Goal: Information Seeking & Learning: Check status

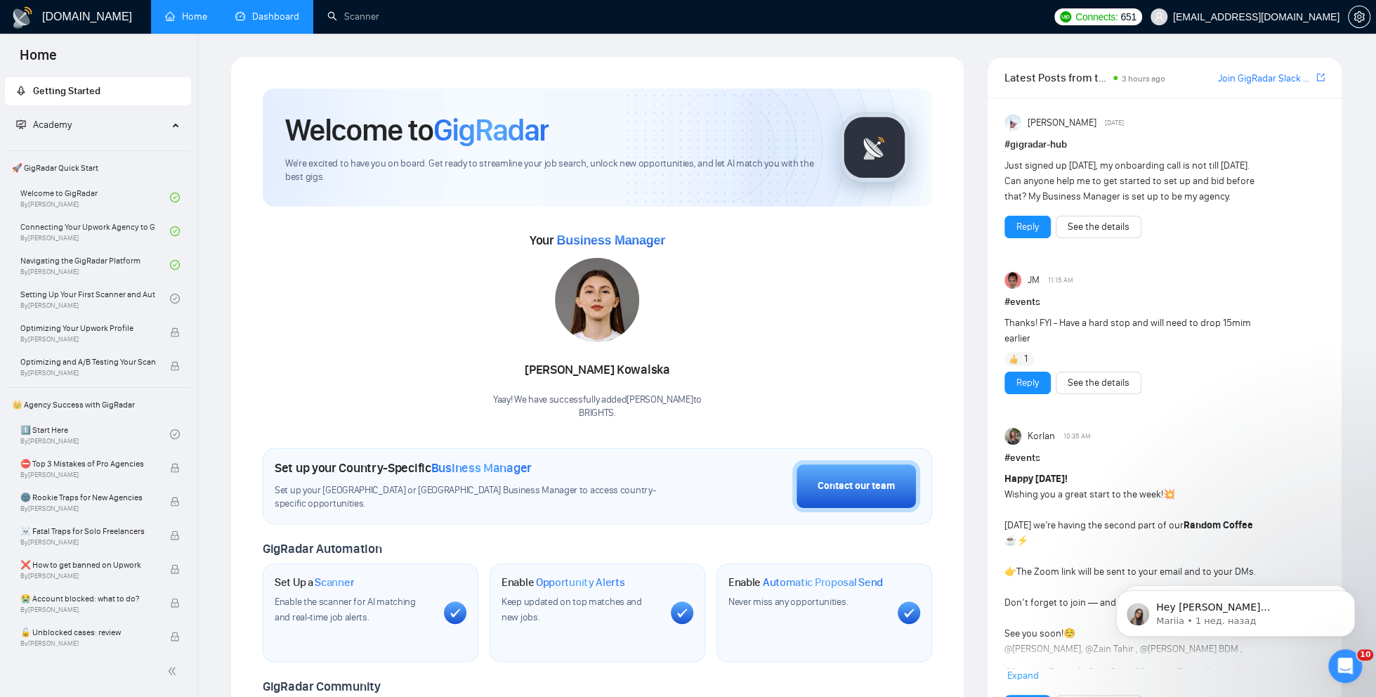
click at [285, 22] on link "Dashboard" at bounding box center [267, 17] width 64 height 12
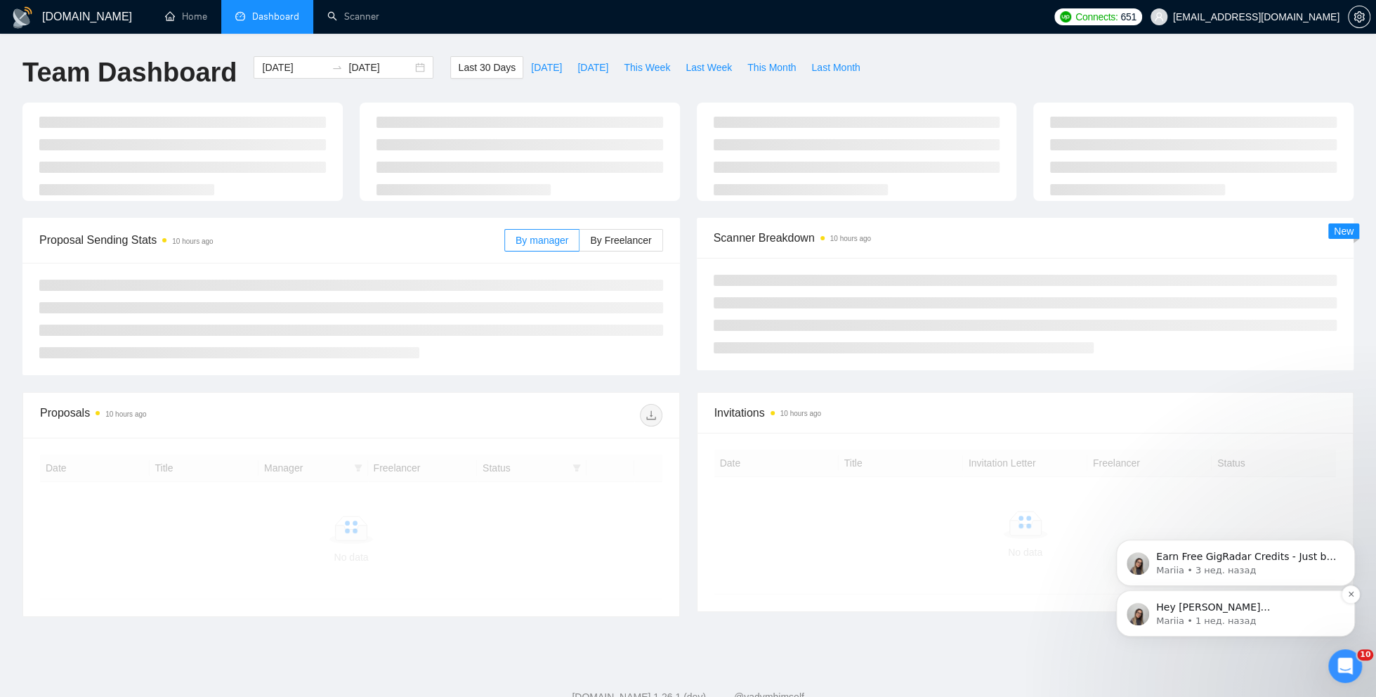
click at [1249, 608] on p "Hey yana.okhrymovych@brights.io, Looks like your Upwork agency BRIGHTS ran out …" at bounding box center [1246, 608] width 181 height 14
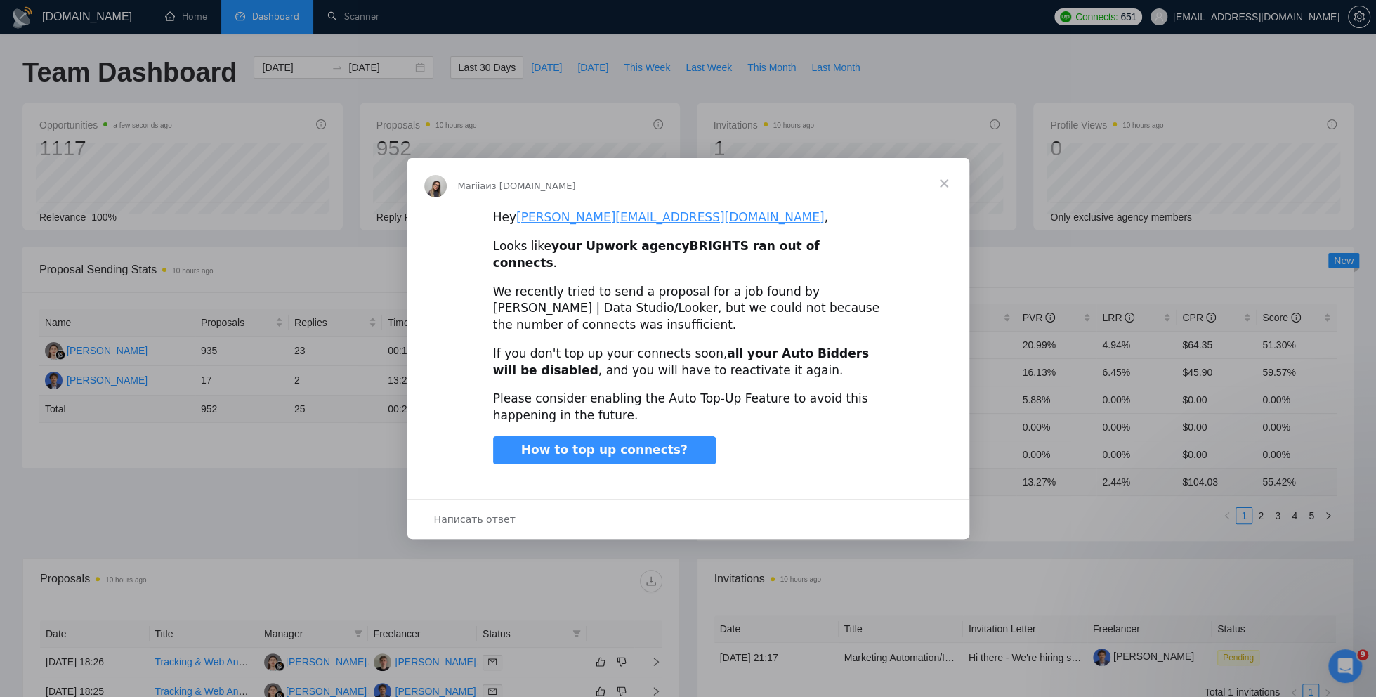
click at [646, 445] on span "How to top up connects?" at bounding box center [604, 450] width 166 height 14
click at [948, 188] on span "Закрыть" at bounding box center [944, 183] width 51 height 51
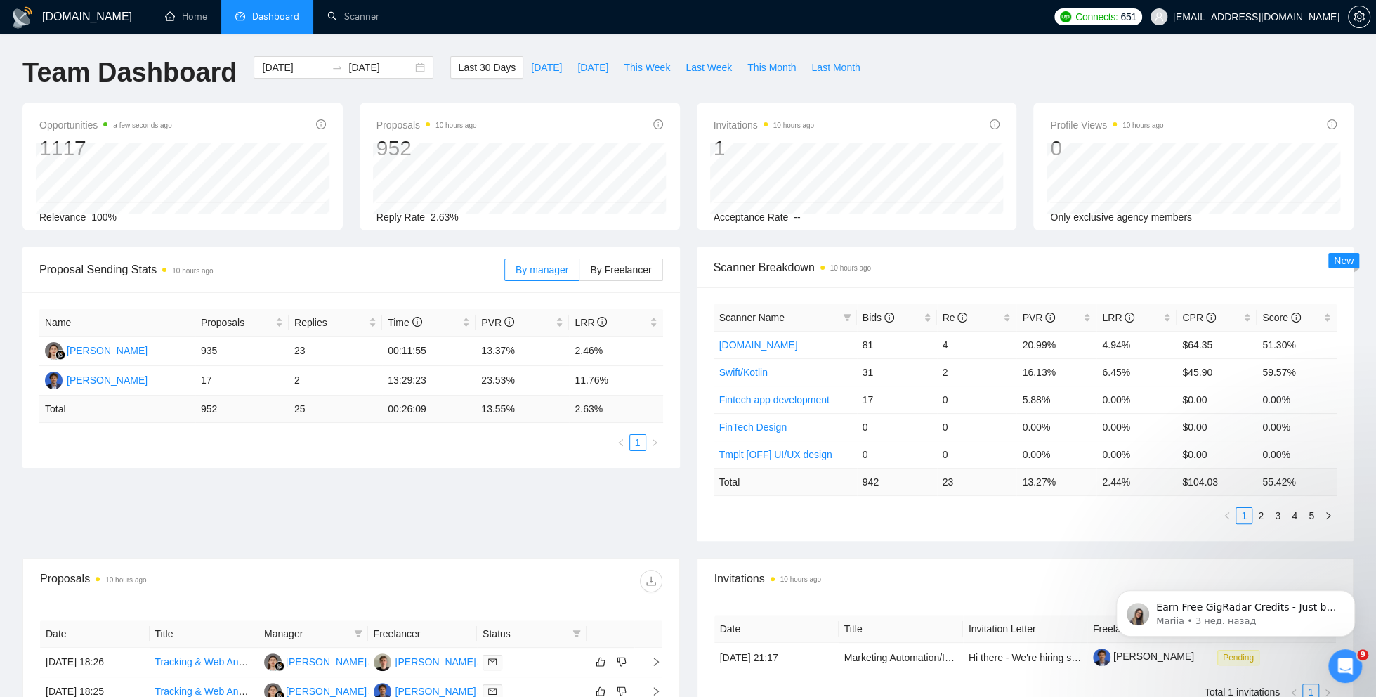
click at [1118, 19] on span "Connects:" at bounding box center [1096, 16] width 42 height 15
click at [1289, 17] on span "[EMAIL_ADDRESS][DOMAIN_NAME]" at bounding box center [1256, 17] width 166 height 0
click at [1356, 16] on icon "setting" at bounding box center [1359, 16] width 11 height 11
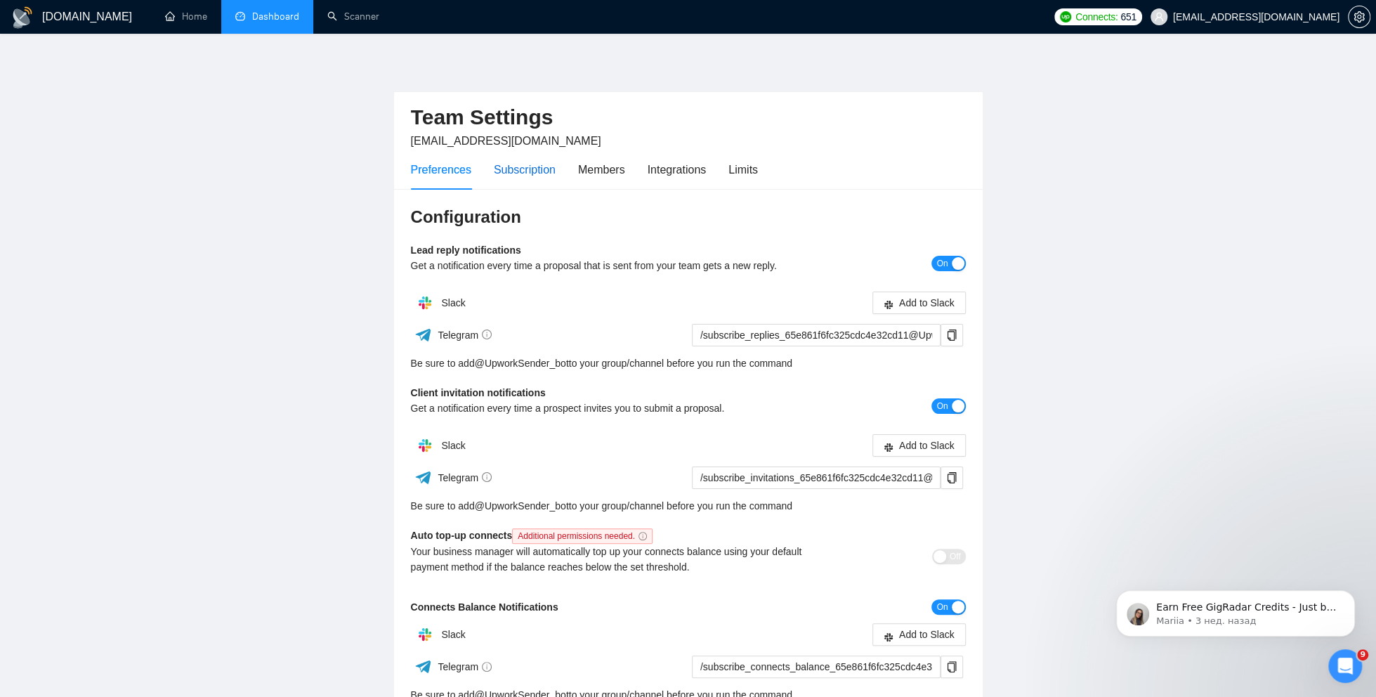
click at [531, 175] on div "Subscription" at bounding box center [525, 170] width 62 height 18
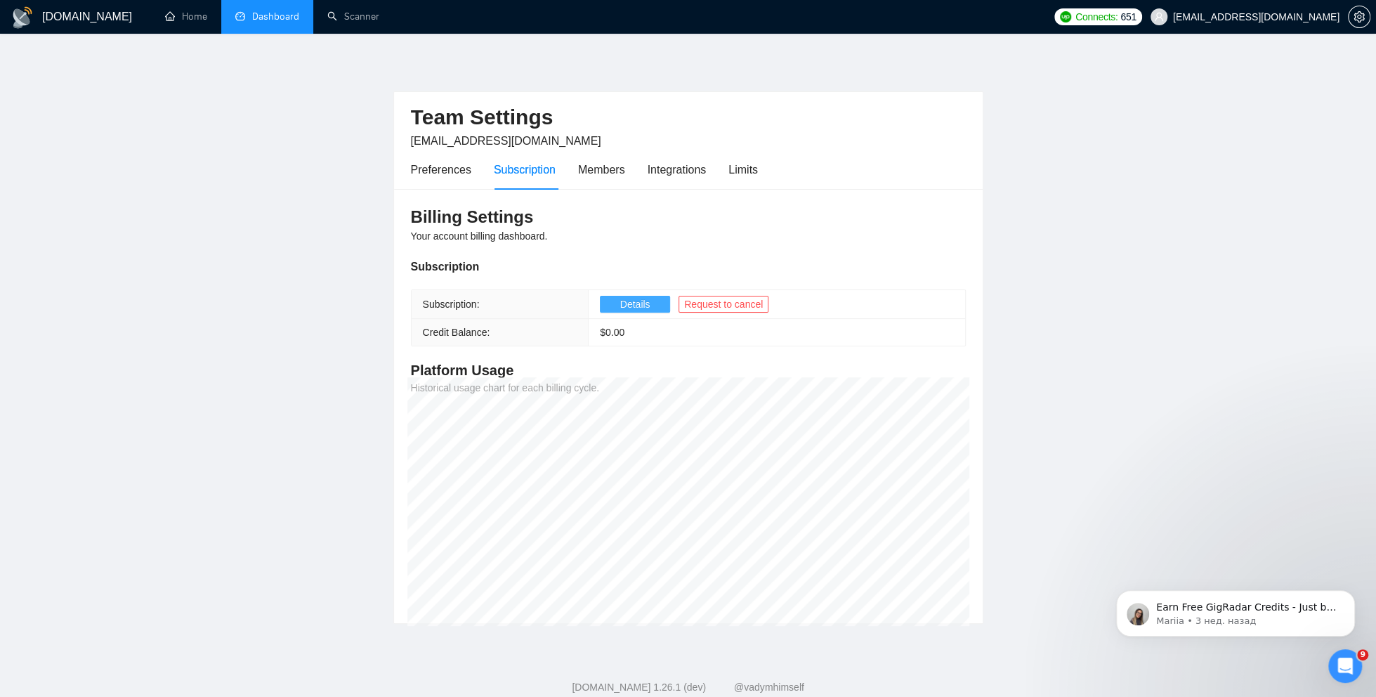
click at [648, 303] on span "Details" at bounding box center [635, 303] width 30 height 15
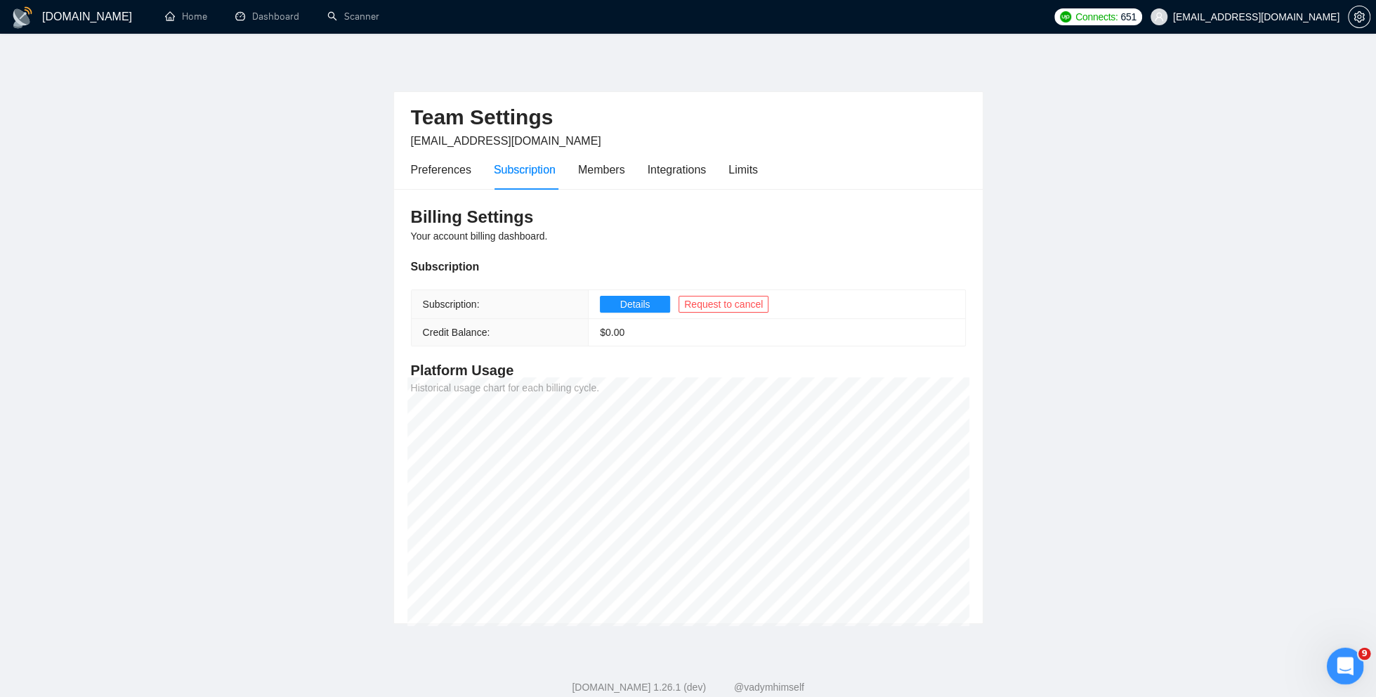
click at [1346, 660] on icon "Открыть службу сообщений Intercom" at bounding box center [1343, 664] width 23 height 23
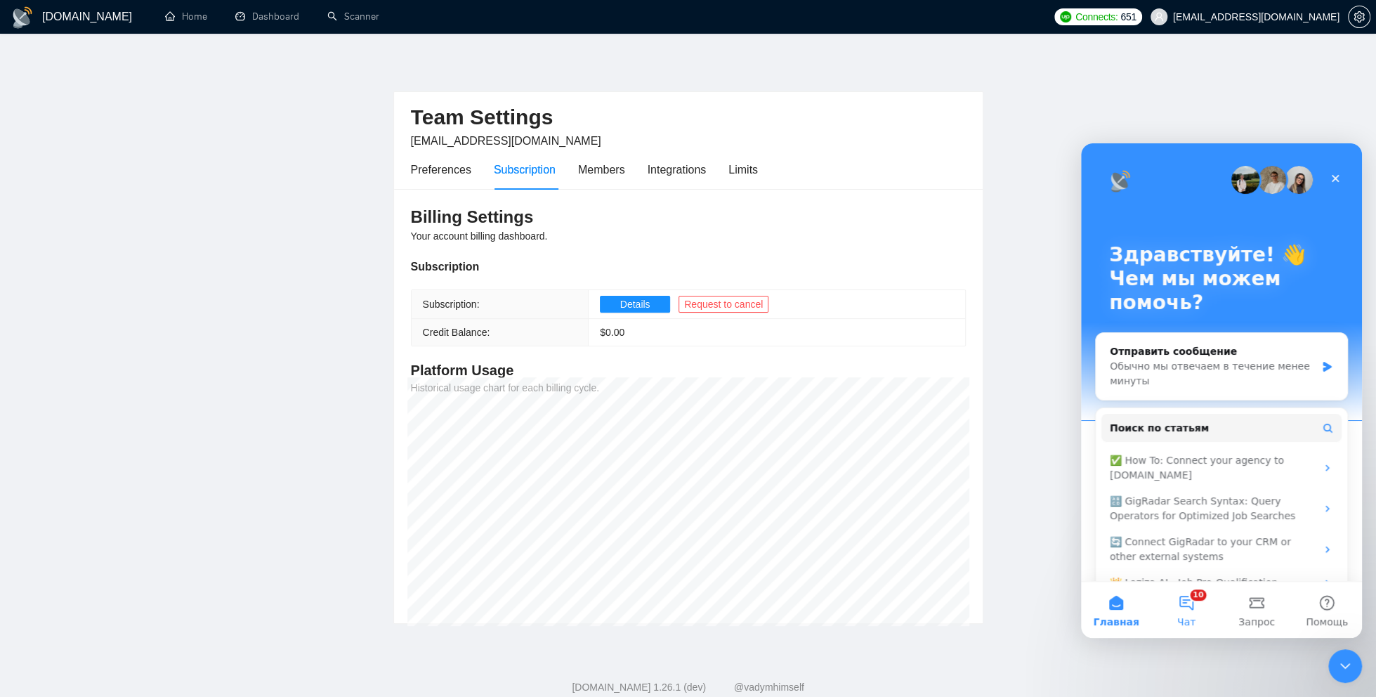
click at [1191, 608] on button "10 Чат" at bounding box center [1186, 610] width 70 height 56
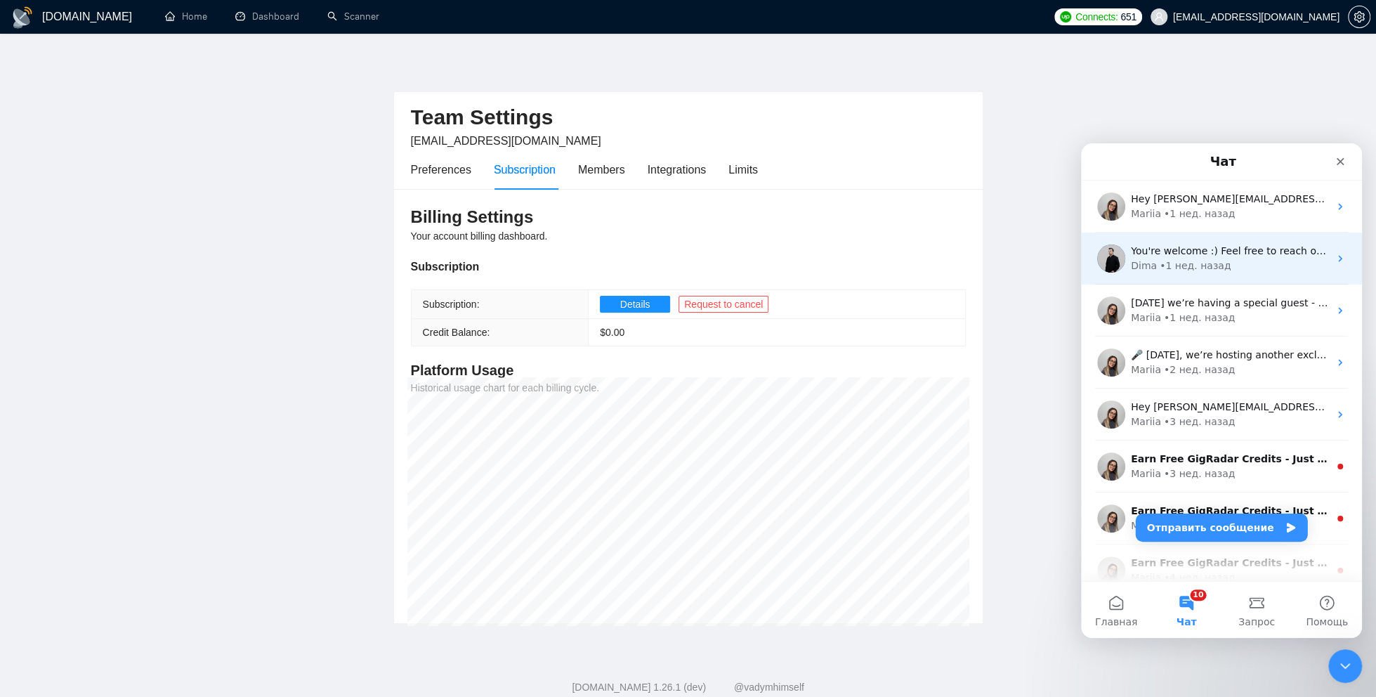
click at [1167, 251] on span "You're welcome :) Feel free to reach out for any further assistance 🙌" at bounding box center [1301, 250] width 340 height 11
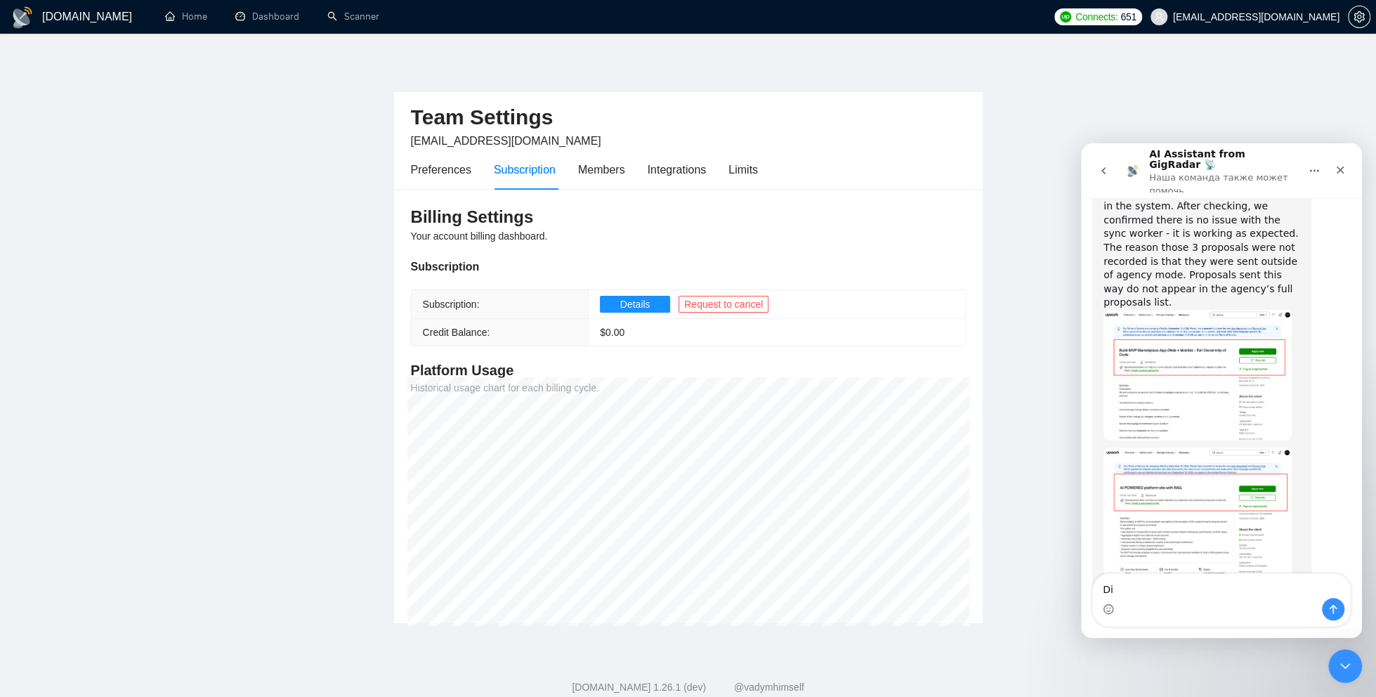
scroll to position [3601, 0]
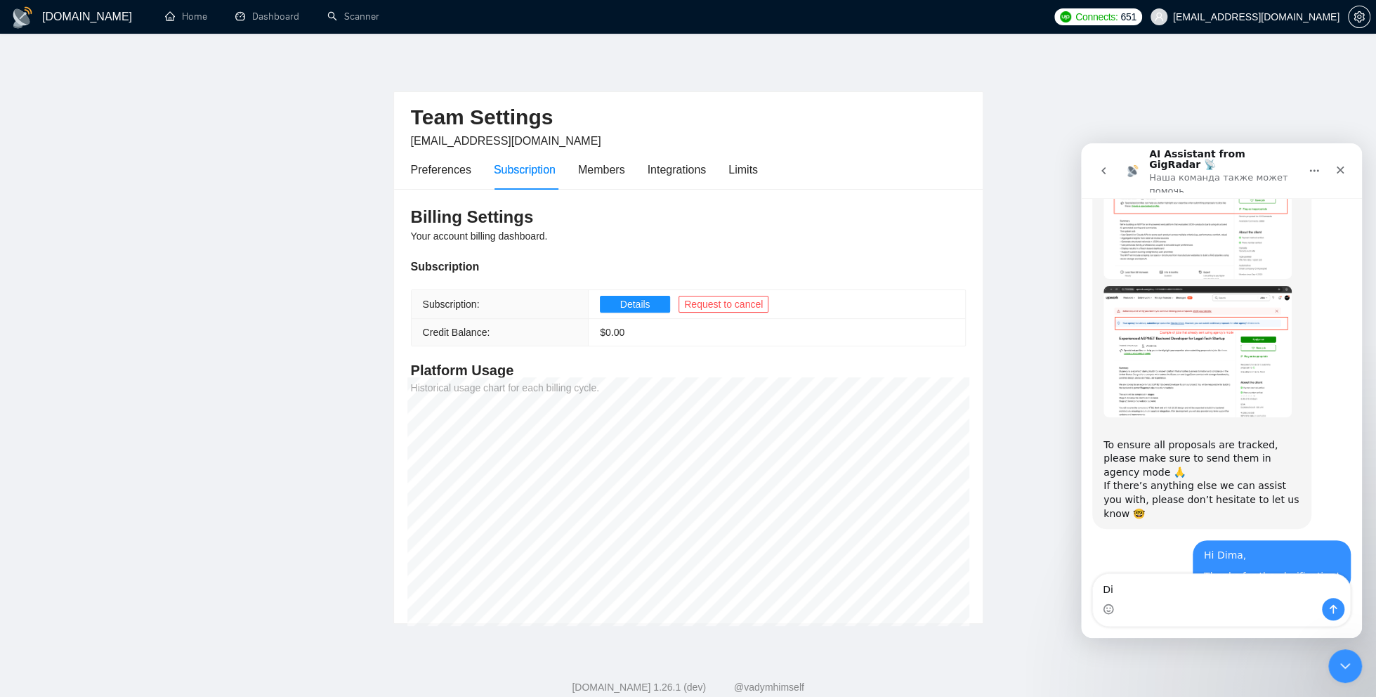
type textarea "D"
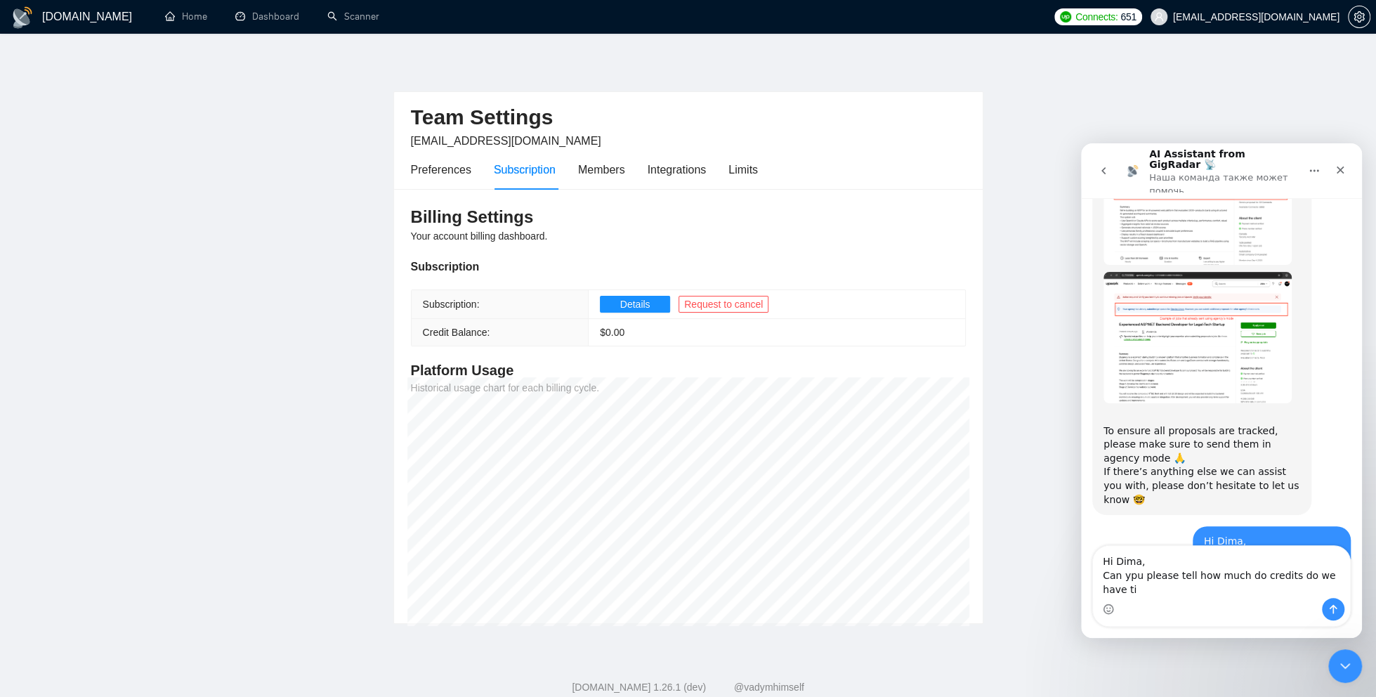
scroll to position [3629, 0]
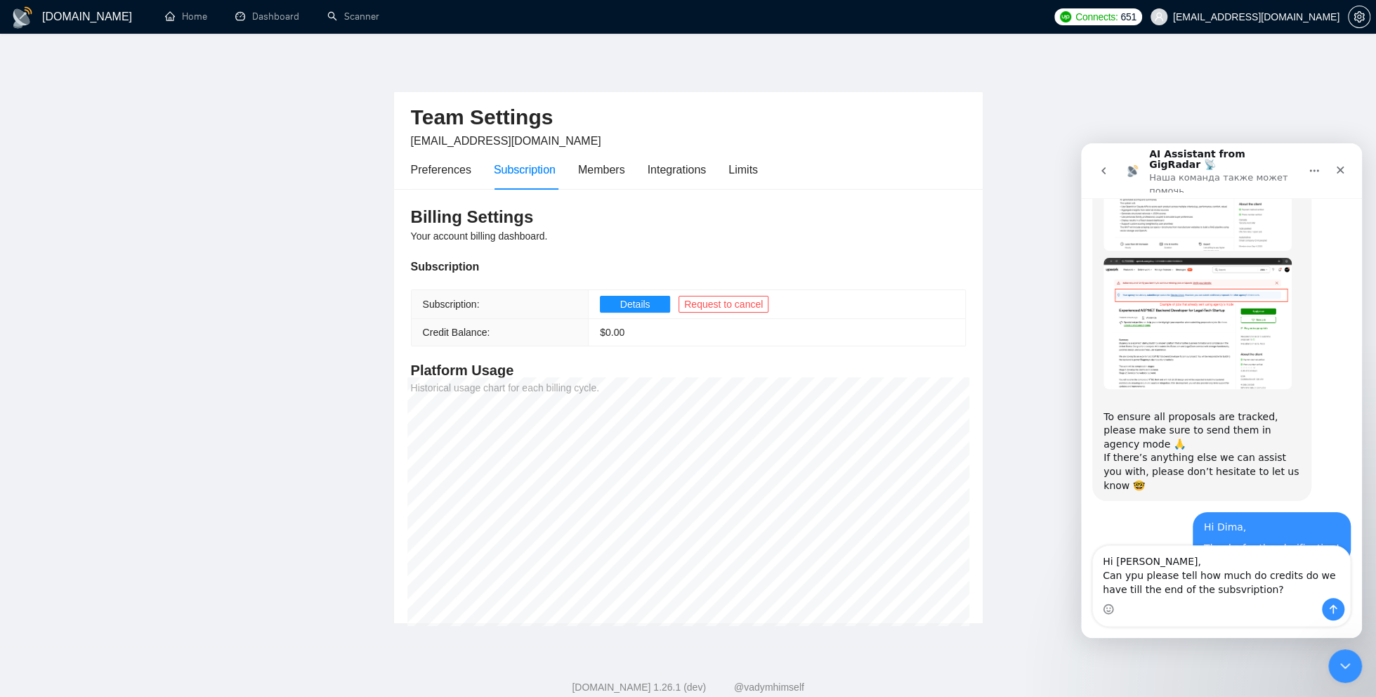
click at [1134, 576] on textarea "Hi [PERSON_NAME], Can ypu please tell how much do credits do we have till the e…" at bounding box center [1221, 572] width 257 height 52
click at [1207, 591] on textarea "Hi Dima, Can you please tell how much do credits do we have till the end of the…" at bounding box center [1221, 572] width 257 height 52
click at [1268, 594] on textarea "Hi Dima, Can you please tell how much do credits do we have till the end of the…" at bounding box center [1221, 572] width 257 height 52
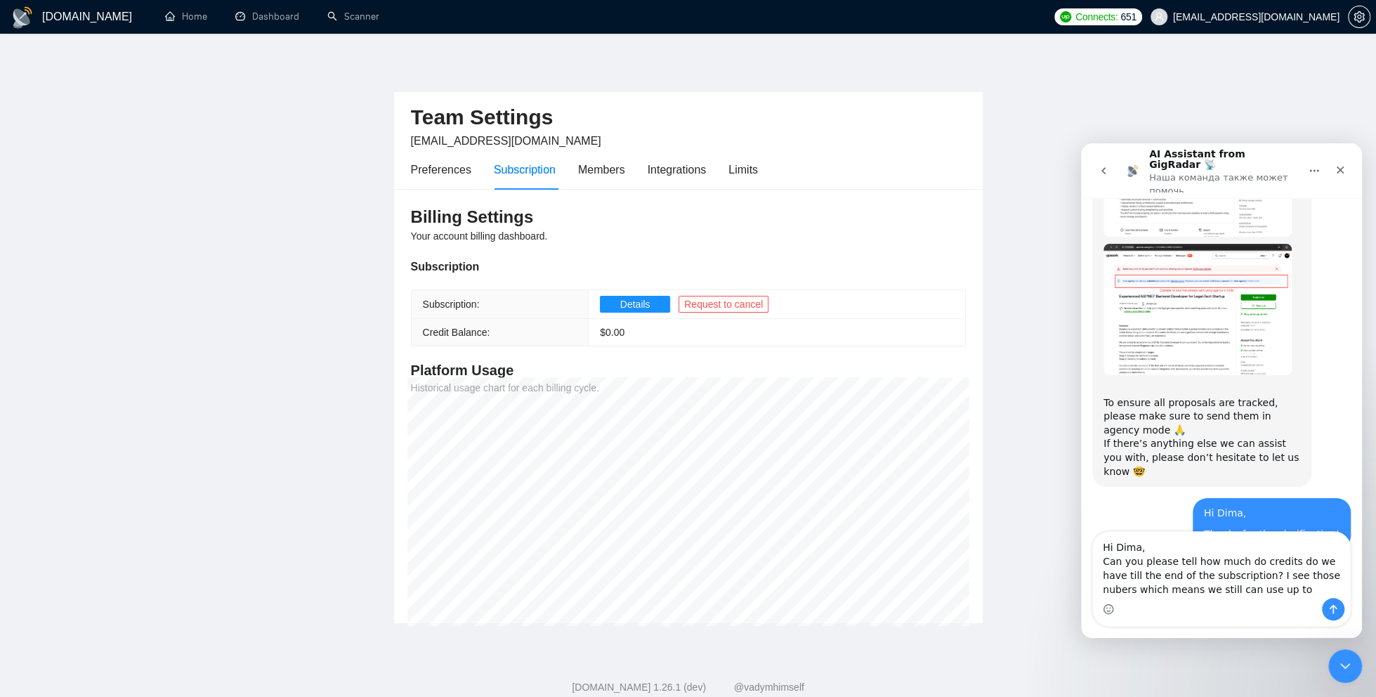
type textarea "Hi Dima, Can you please tell how much do credits do we have till the end of the…"
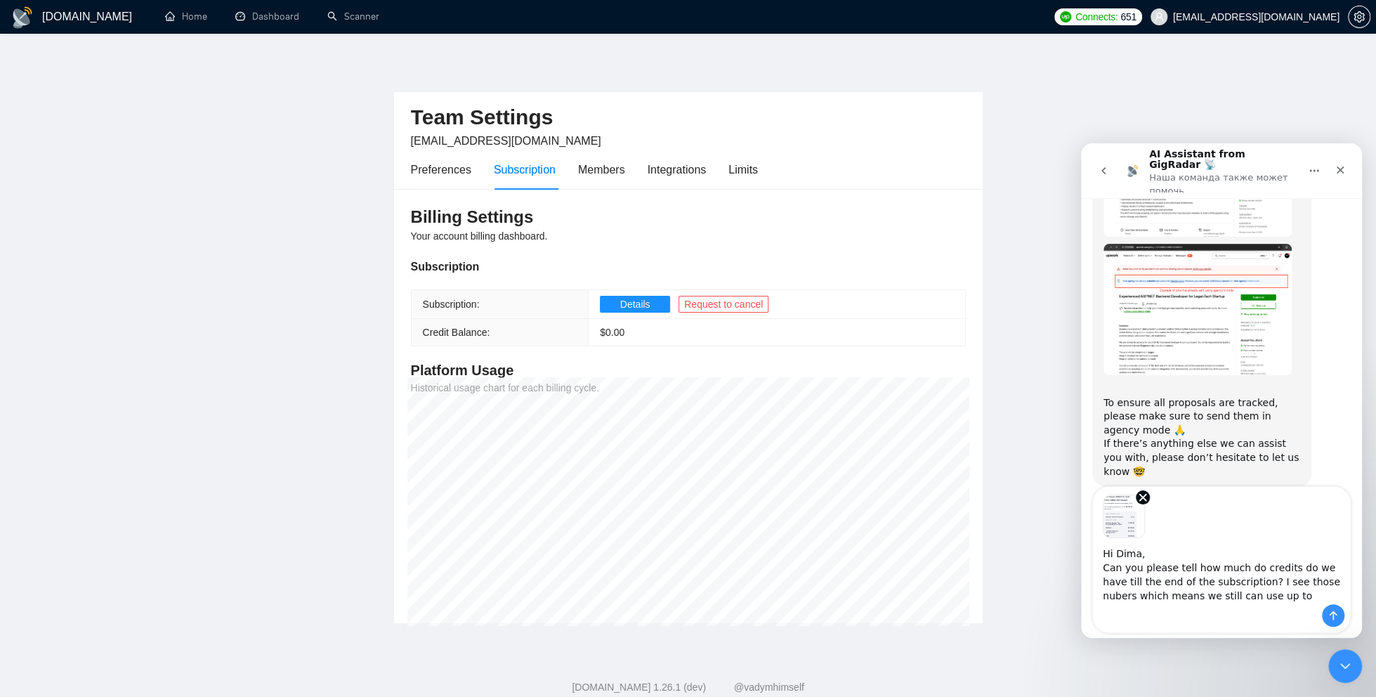
scroll to position [3688, 0]
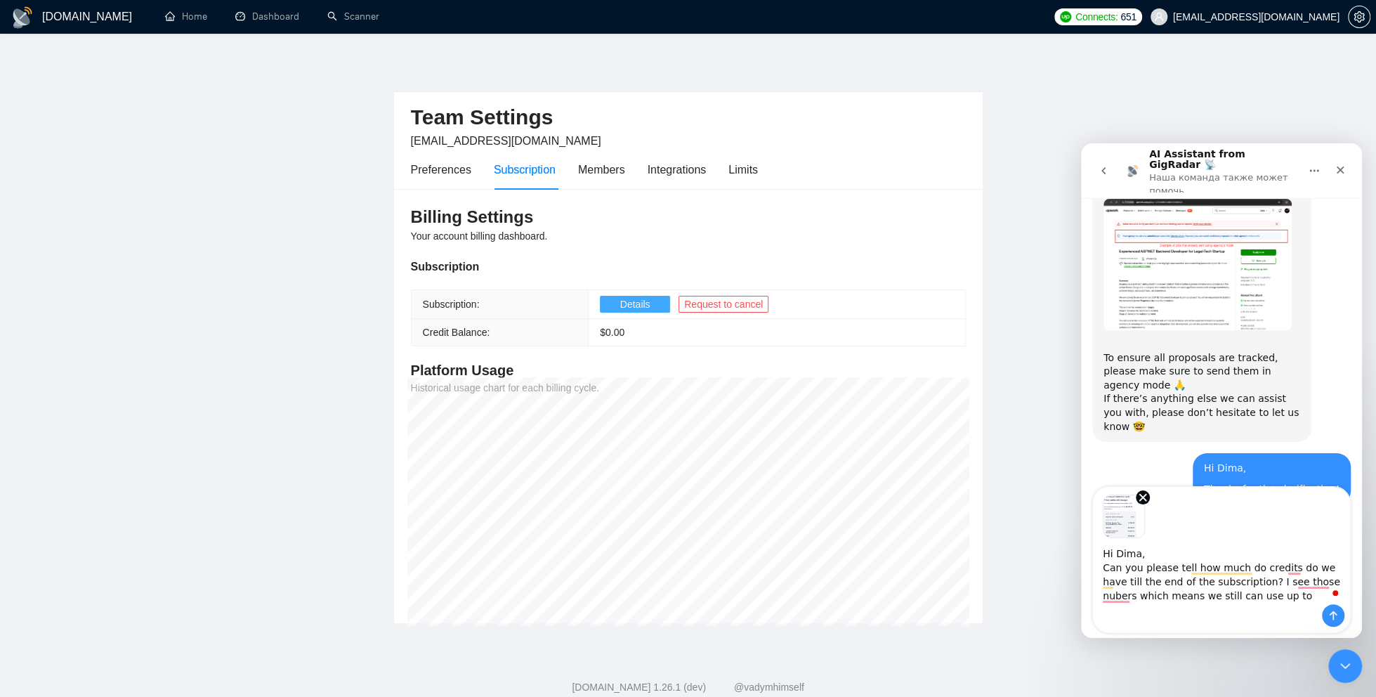
click at [632, 310] on span "Details" at bounding box center [635, 303] width 30 height 15
click at [1277, 601] on textarea "Hi Dima, Can you please tell how much do credits do we have till the end of the…" at bounding box center [1221, 571] width 257 height 66
click at [1120, 599] on textarea "Hi Dima, Can you please tell how much do credits do we have till the end of the…" at bounding box center [1221, 571] width 257 height 66
click at [1315, 585] on textarea "Hi Dima, Can you please tell how much do credits do we have till the end of the…" at bounding box center [1221, 571] width 257 height 66
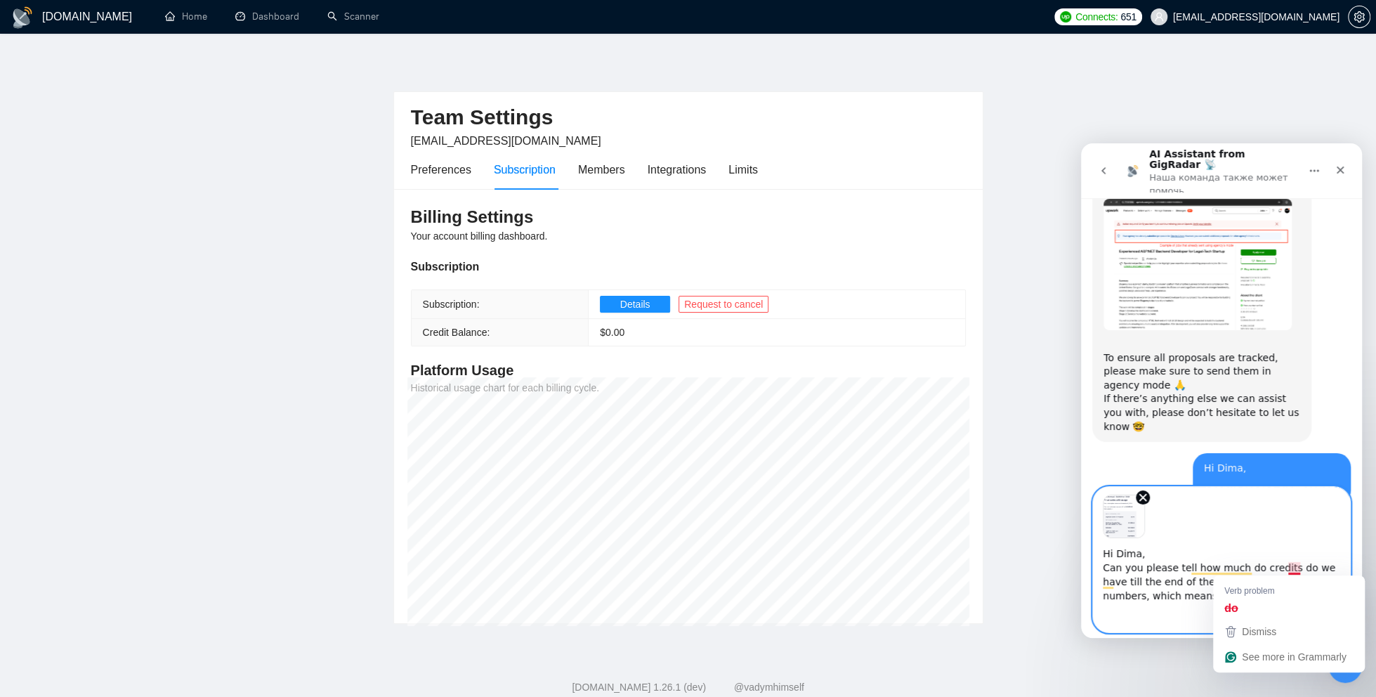
click at [1295, 570] on textarea "Hi Dima, Can you please tell how much do credits do we have till the end of the…" at bounding box center [1221, 571] width 257 height 66
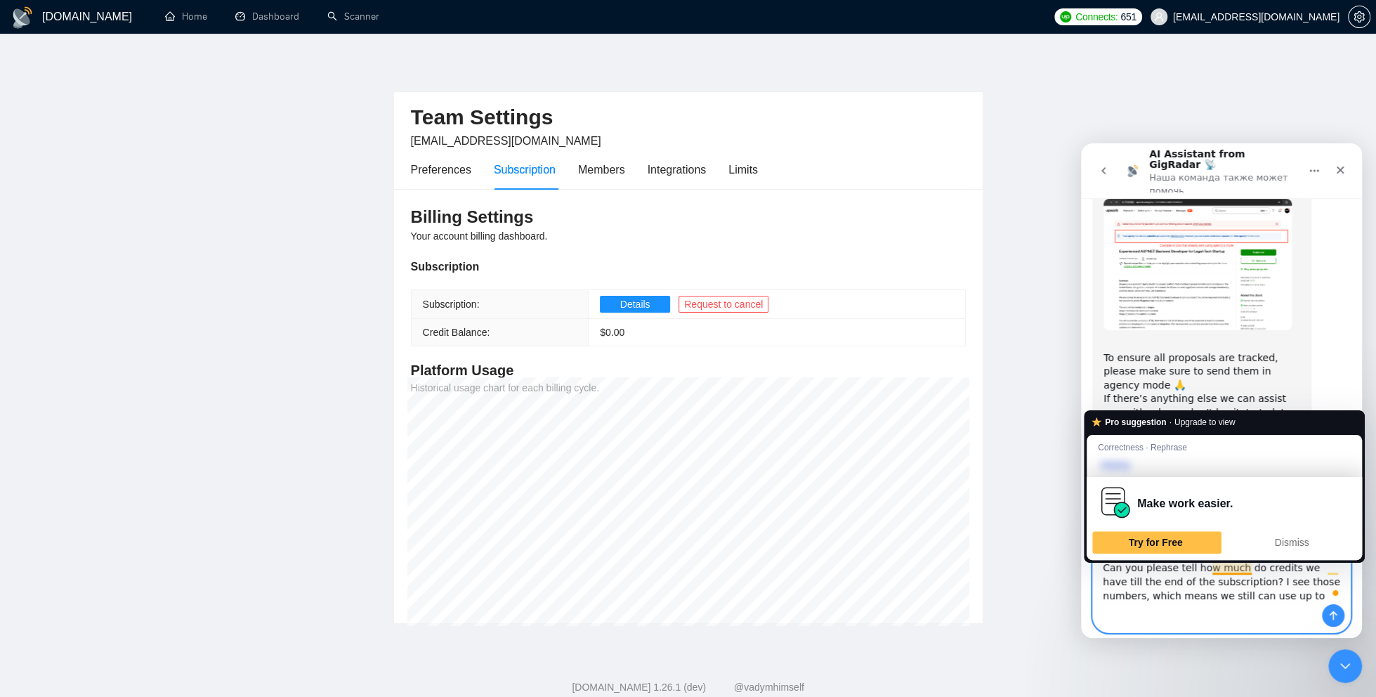
click at [1250, 567] on textarea "Hi Dima, Can you please tell how much do credits we have till the end of the su…" at bounding box center [1221, 571] width 257 height 66
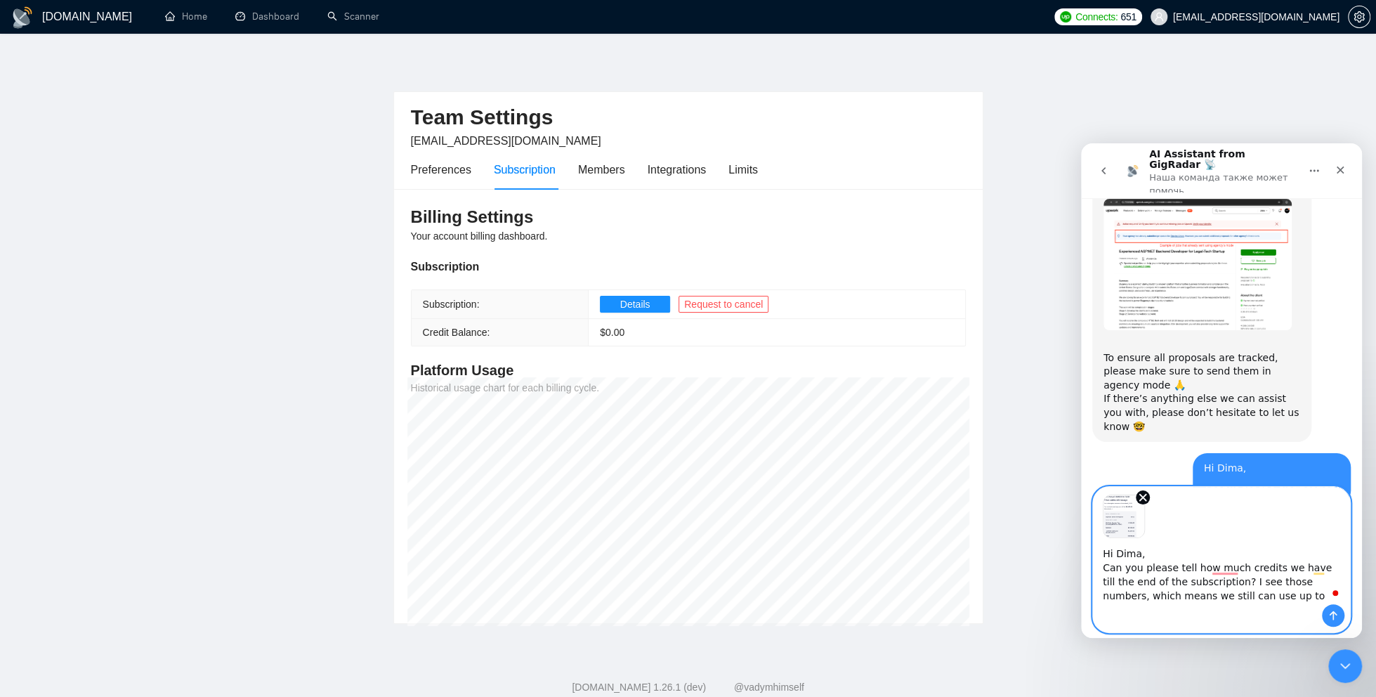
click at [1274, 565] on textarea "Hi Dima, Can you please tell how much credits we have till the end of the subsc…" at bounding box center [1221, 571] width 257 height 66
click at [1277, 600] on textarea "Hi Dima, Can you please tell how much credits do we have till the end of the su…" at bounding box center [1221, 571] width 257 height 66
type textarea "Hi Dima, Can you please tell how much credits do we have till the end of the su…"
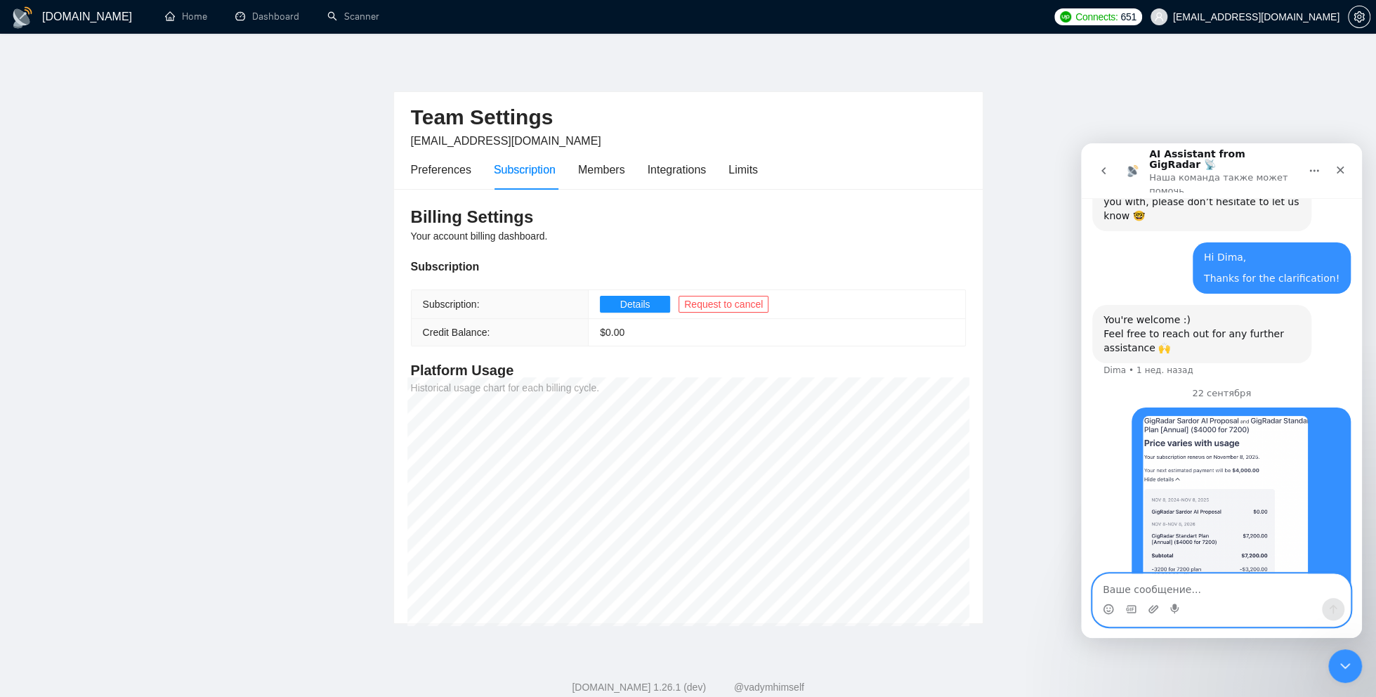
scroll to position [3912, 0]
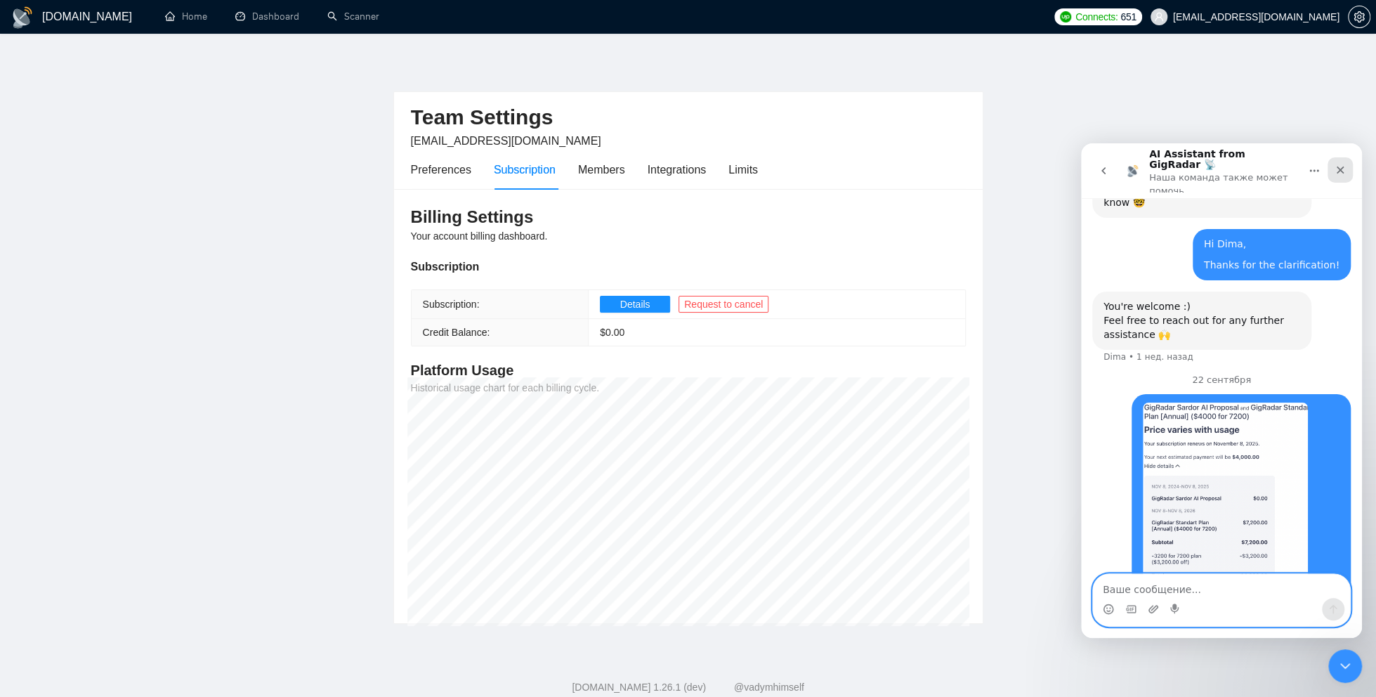
click at [1335, 171] on div "Закрыть" at bounding box center [1340, 169] width 25 height 25
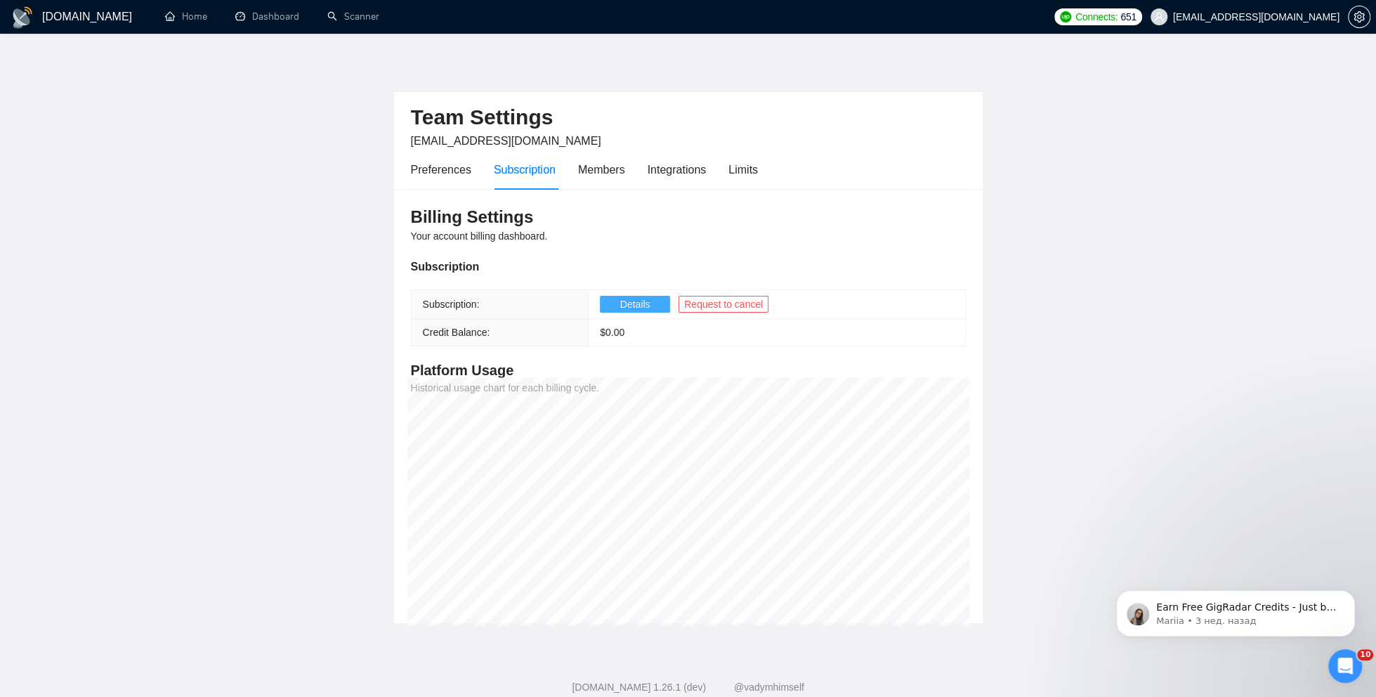
click at [638, 299] on span "Details" at bounding box center [635, 303] width 30 height 15
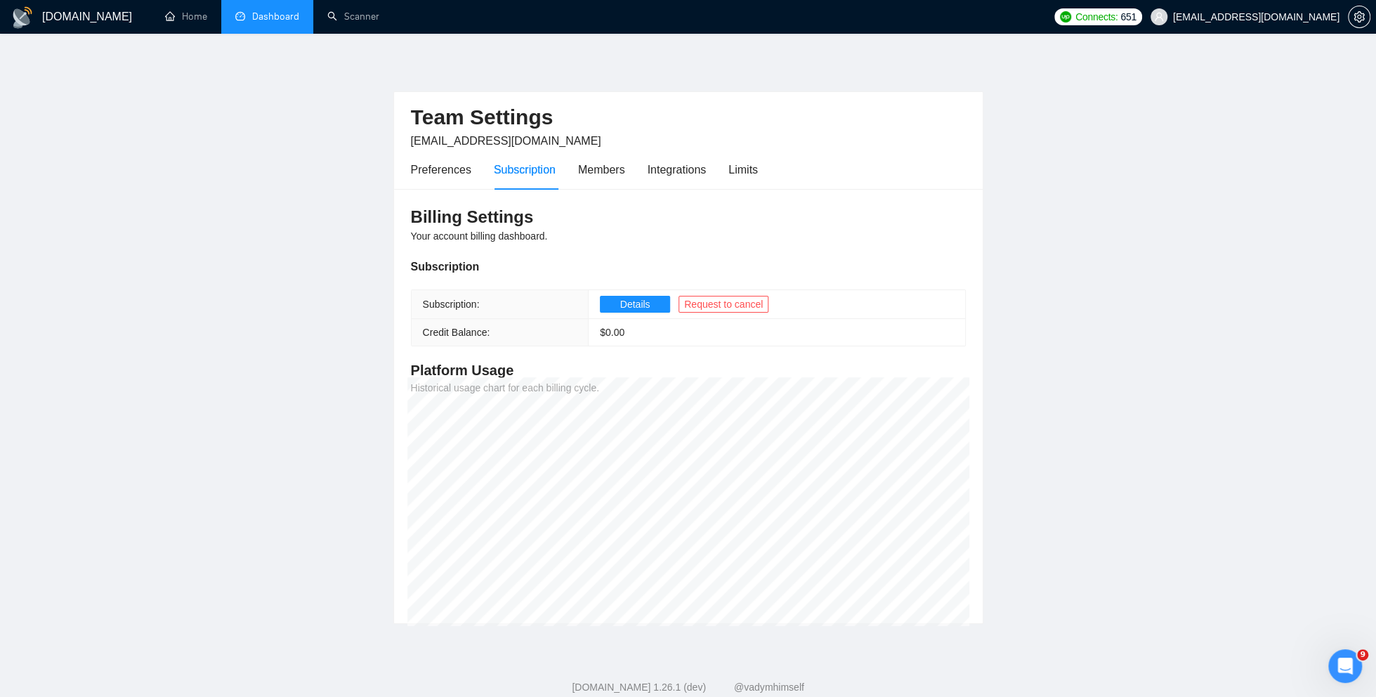
click at [260, 13] on link "Dashboard" at bounding box center [267, 17] width 64 height 12
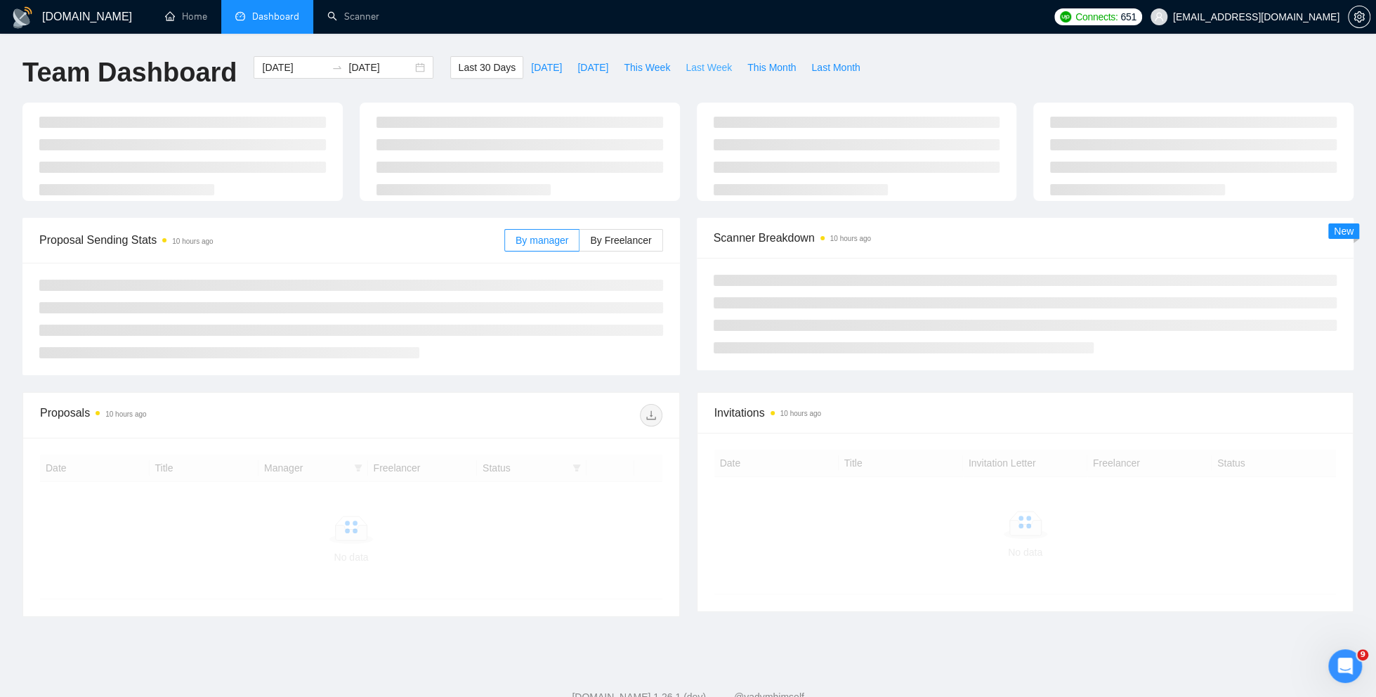
click at [705, 70] on span "Last Week" at bounding box center [709, 67] width 46 height 15
type input "[DATE]"
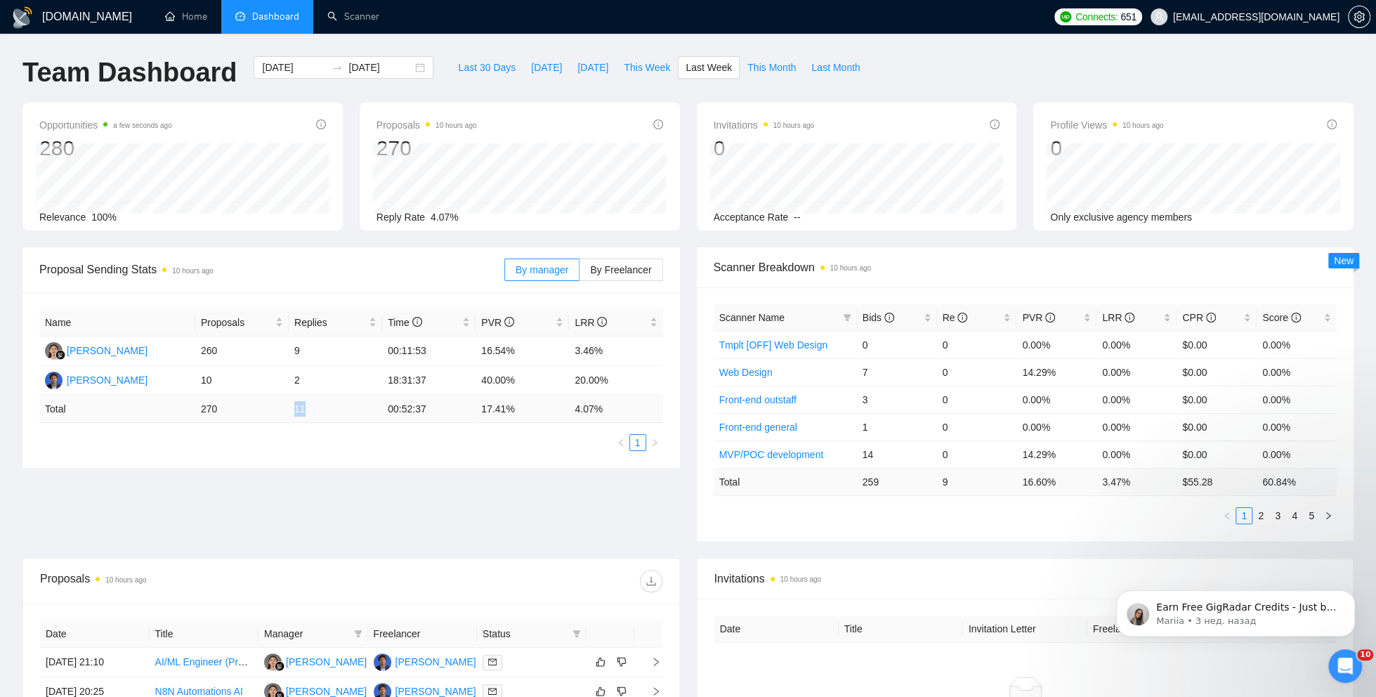
drag, startPoint x: 294, startPoint y: 406, endPoint x: 327, endPoint y: 405, distance: 32.3
click at [327, 405] on td "11" at bounding box center [335, 408] width 93 height 27
drag, startPoint x: 566, startPoint y: 404, endPoint x: 629, endPoint y: 400, distance: 63.3
click at [629, 403] on tr "Total 270 11 00:52:37 17.41 % 4.07 %" at bounding box center [351, 408] width 624 height 27
copy tr "4.07 %"
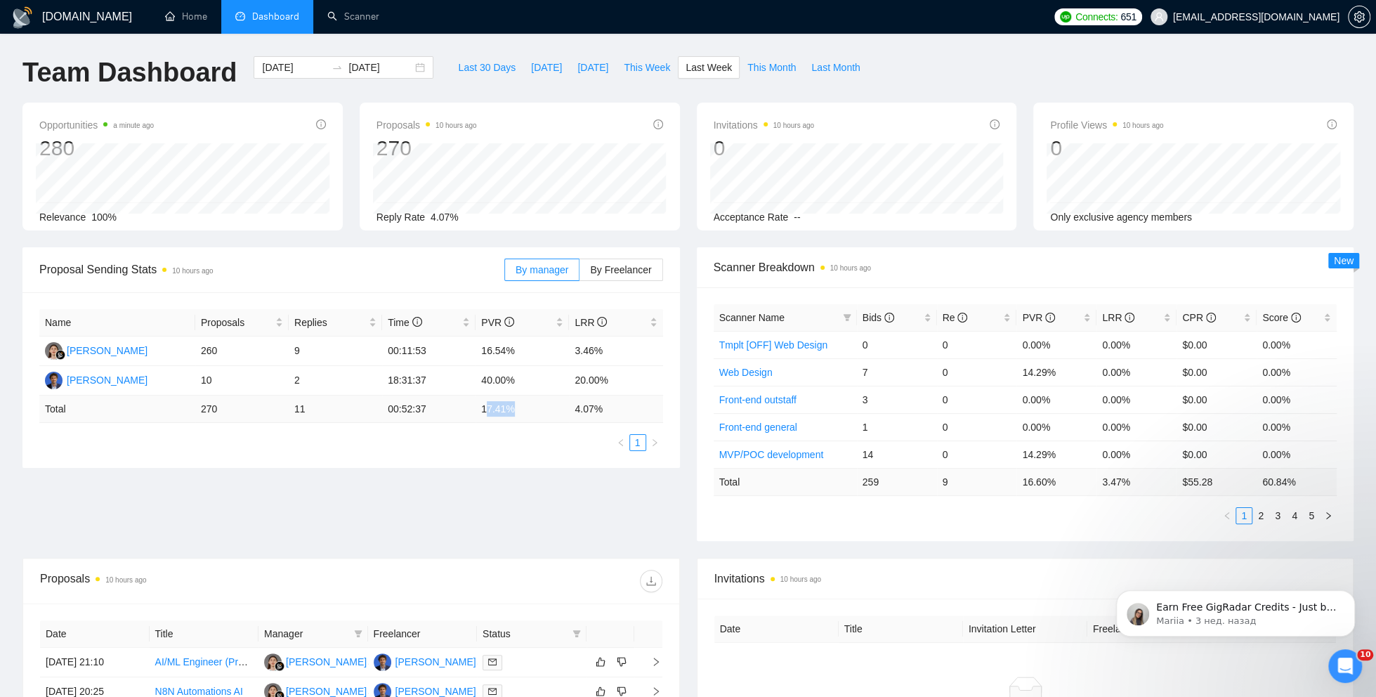
drag, startPoint x: 485, startPoint y: 410, endPoint x: 521, endPoint y: 407, distance: 36.6
click at [522, 410] on td "17.41 %" at bounding box center [522, 408] width 93 height 27
click at [521, 407] on td "17.41 %" at bounding box center [522, 408] width 93 height 27
drag, startPoint x: 521, startPoint y: 407, endPoint x: 483, endPoint y: 405, distance: 38.7
click at [483, 407] on td "17.41 %" at bounding box center [522, 408] width 93 height 27
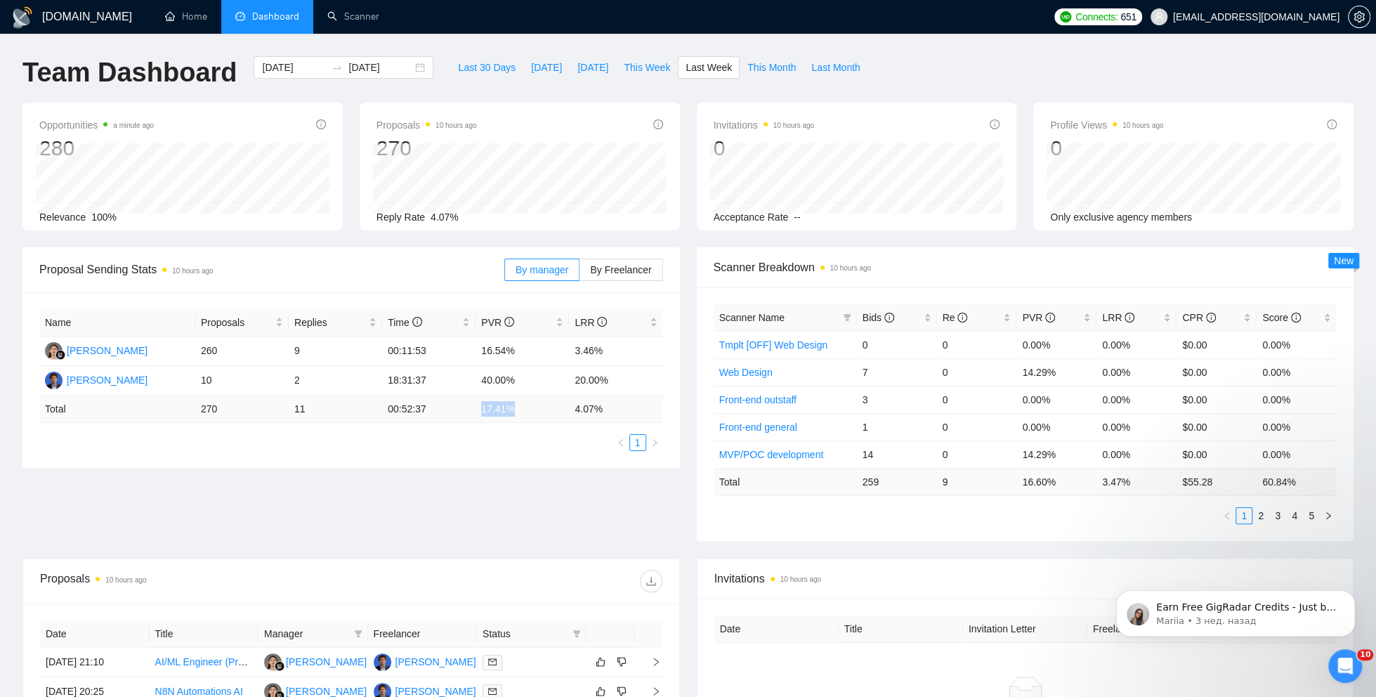
copy td "17.41 %"
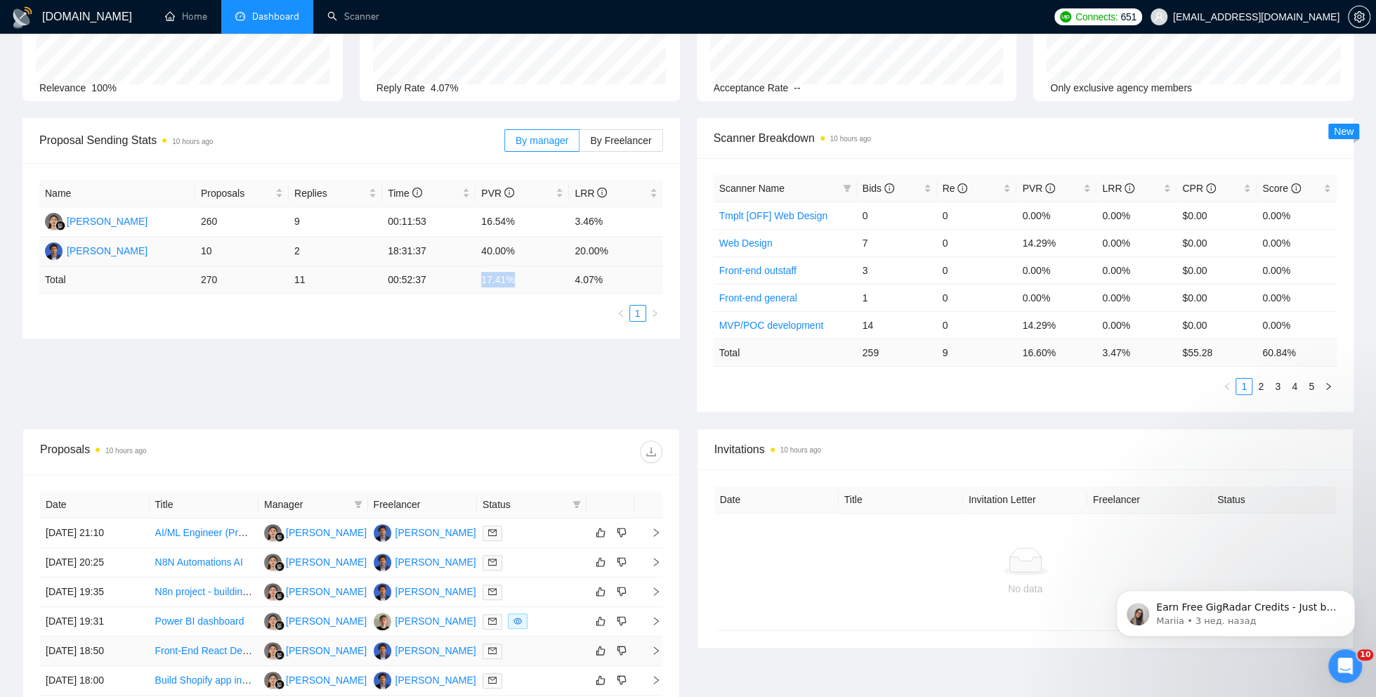
scroll to position [388, 0]
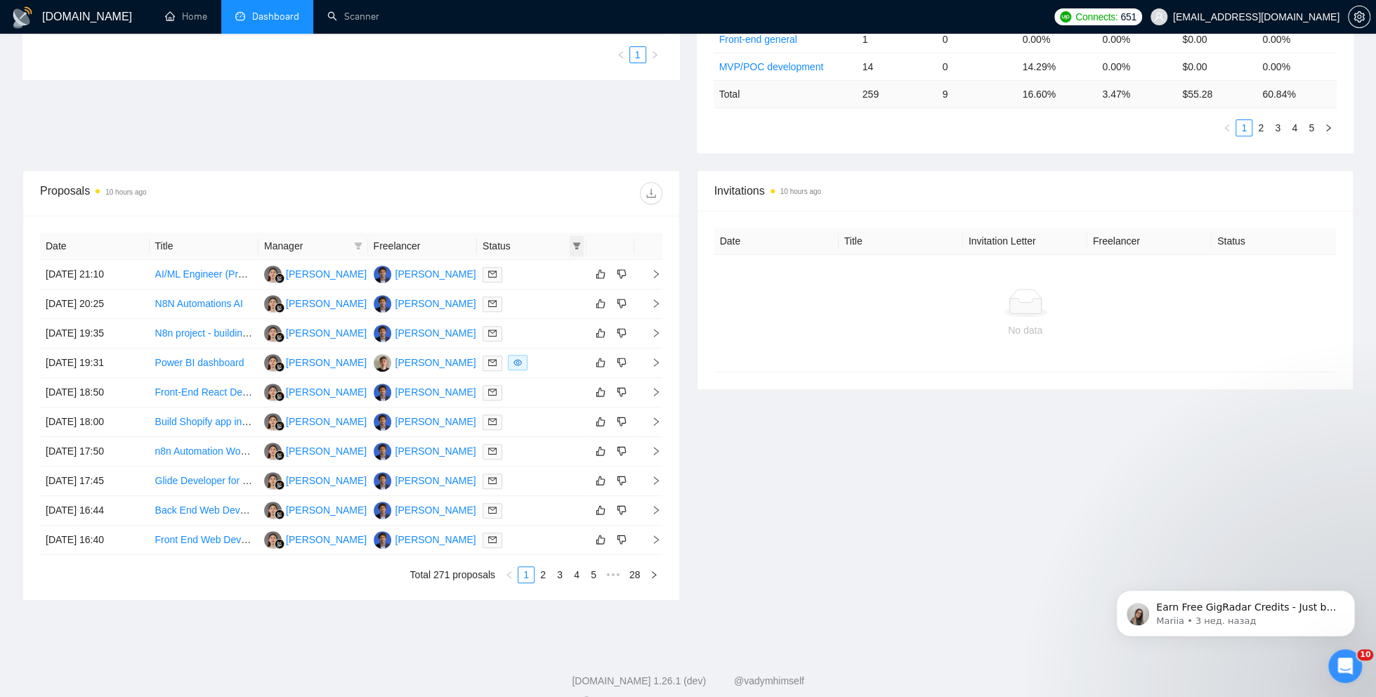
click at [574, 242] on icon "filter" at bounding box center [577, 245] width 8 height 7
click at [532, 273] on span "Chat" at bounding box center [531, 270] width 27 height 11
checkbox input "true"
click at [503, 194] on div at bounding box center [506, 193] width 311 height 22
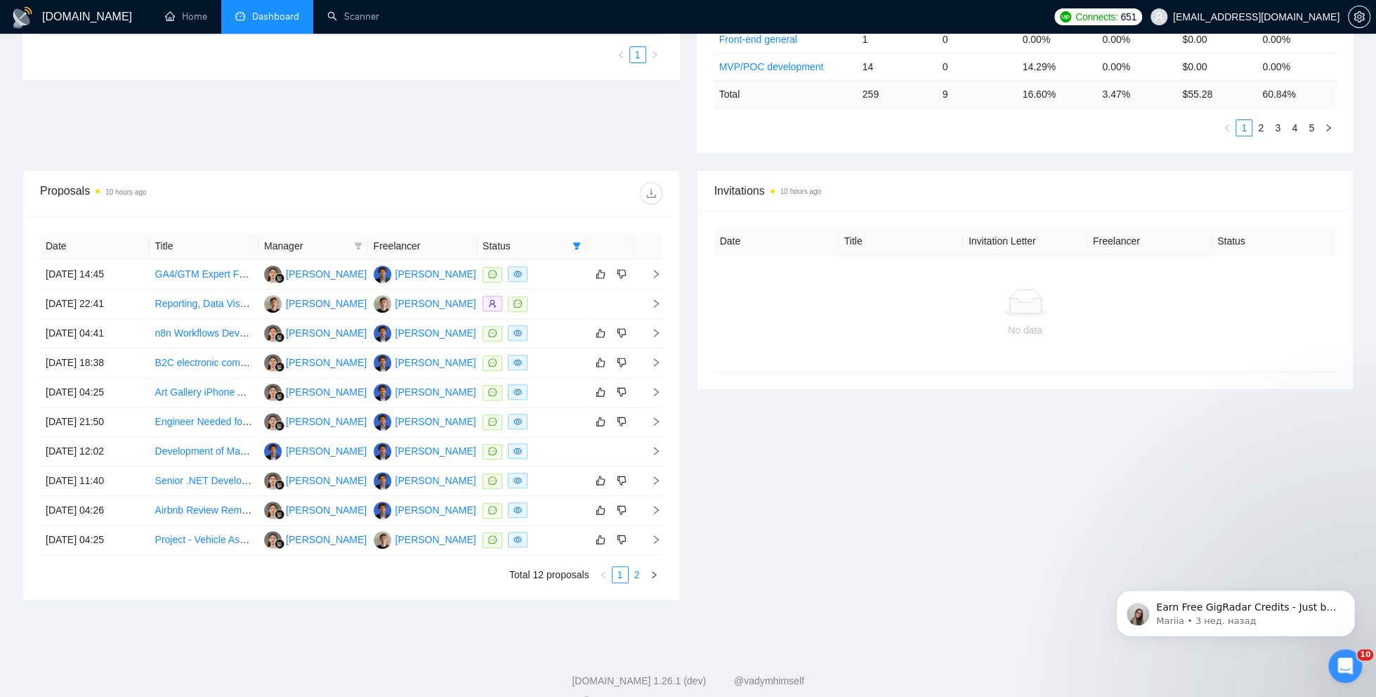
click at [636, 570] on link "2" at bounding box center [636, 574] width 15 height 15
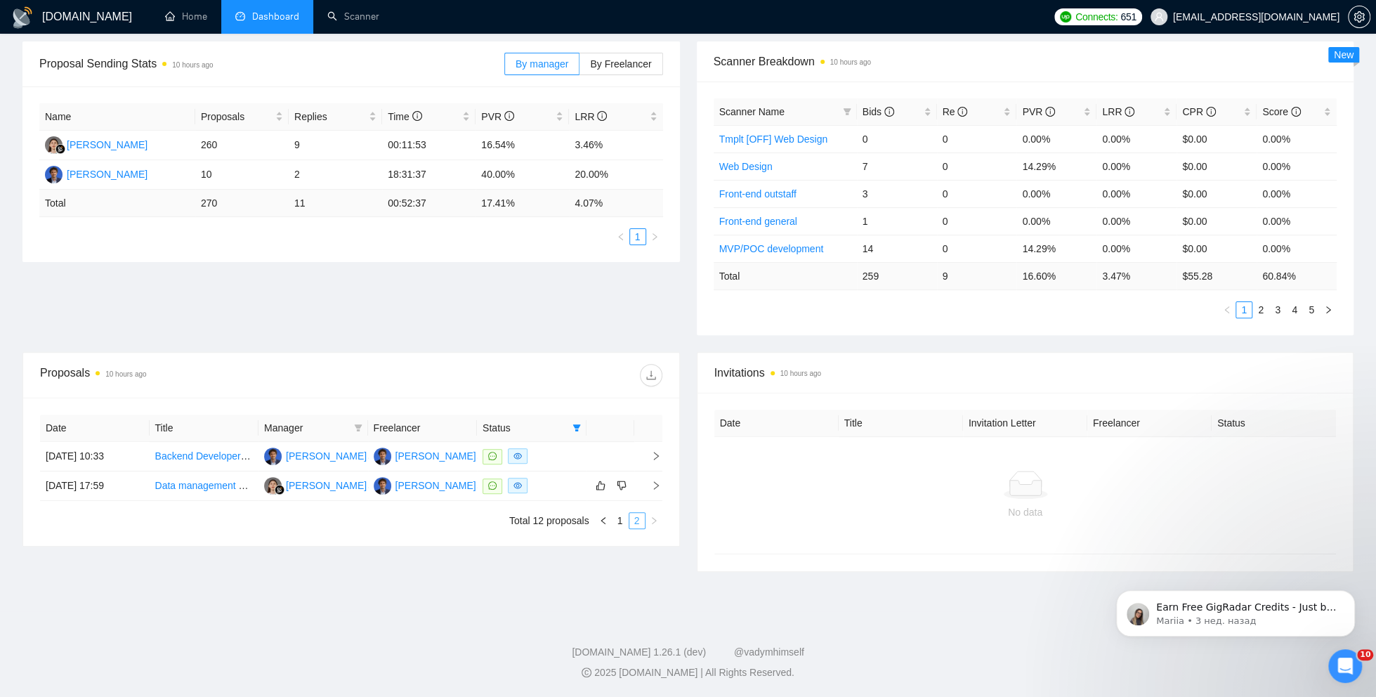
scroll to position [202, 0]
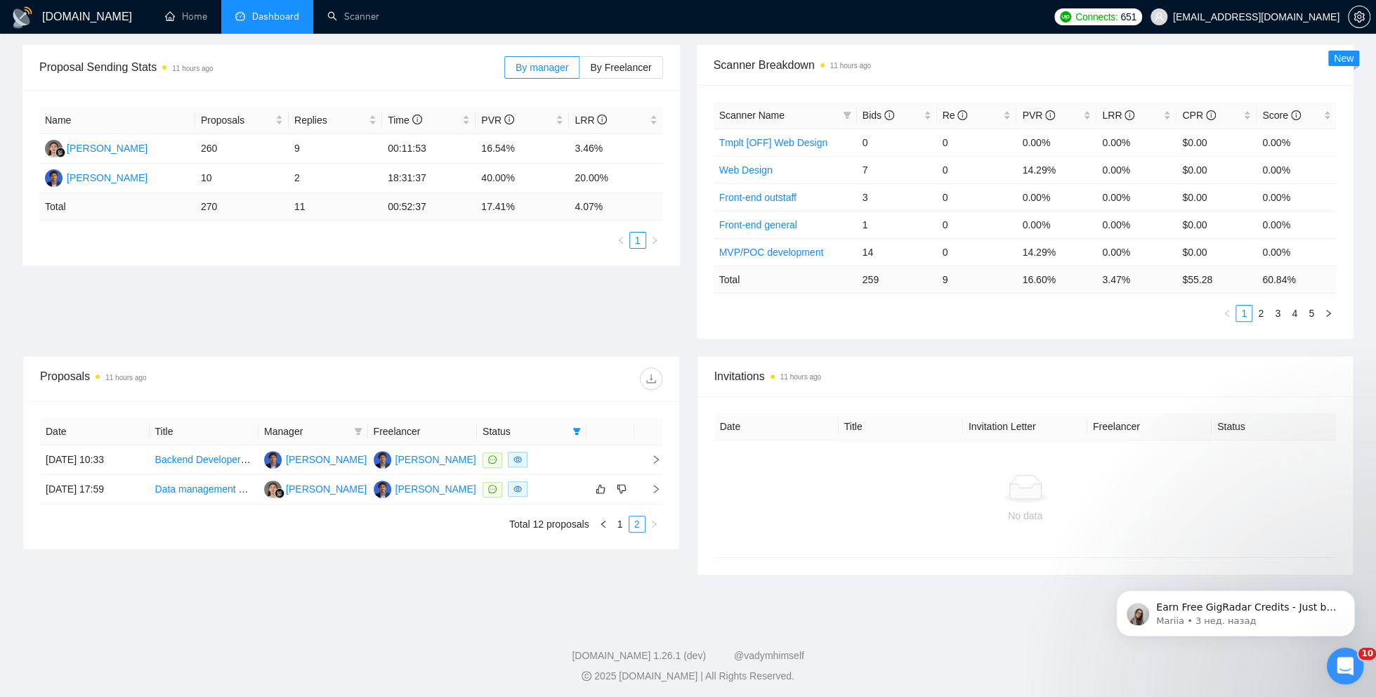
click at [1354, 665] on div "Открыть службу сообщений Intercom" at bounding box center [1343, 664] width 46 height 46
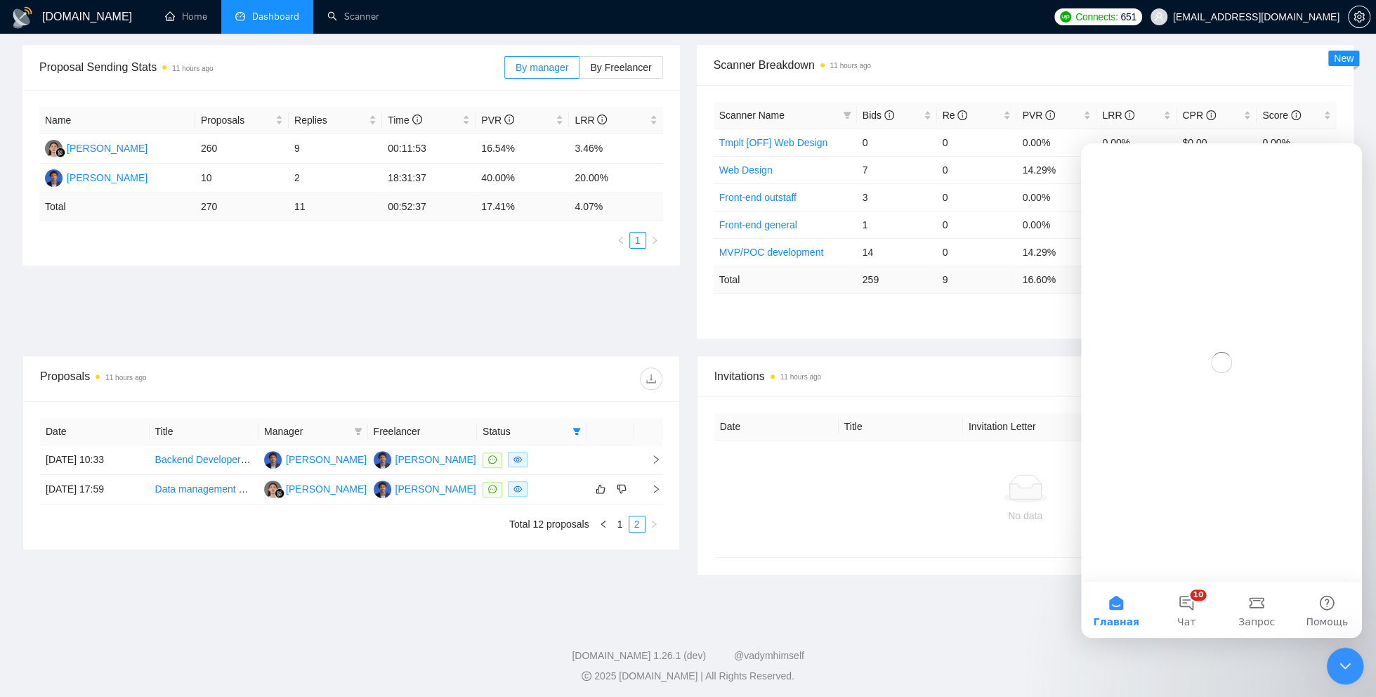
scroll to position [0, 0]
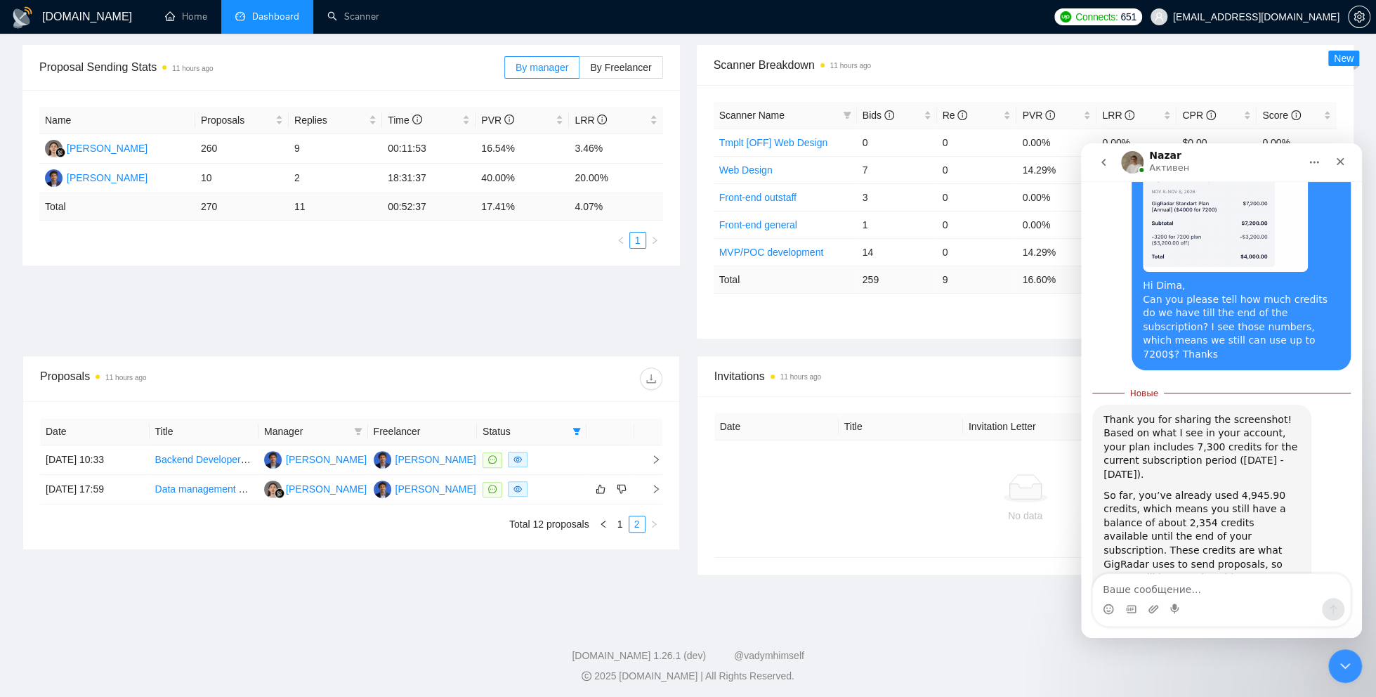
scroll to position [4169, 0]
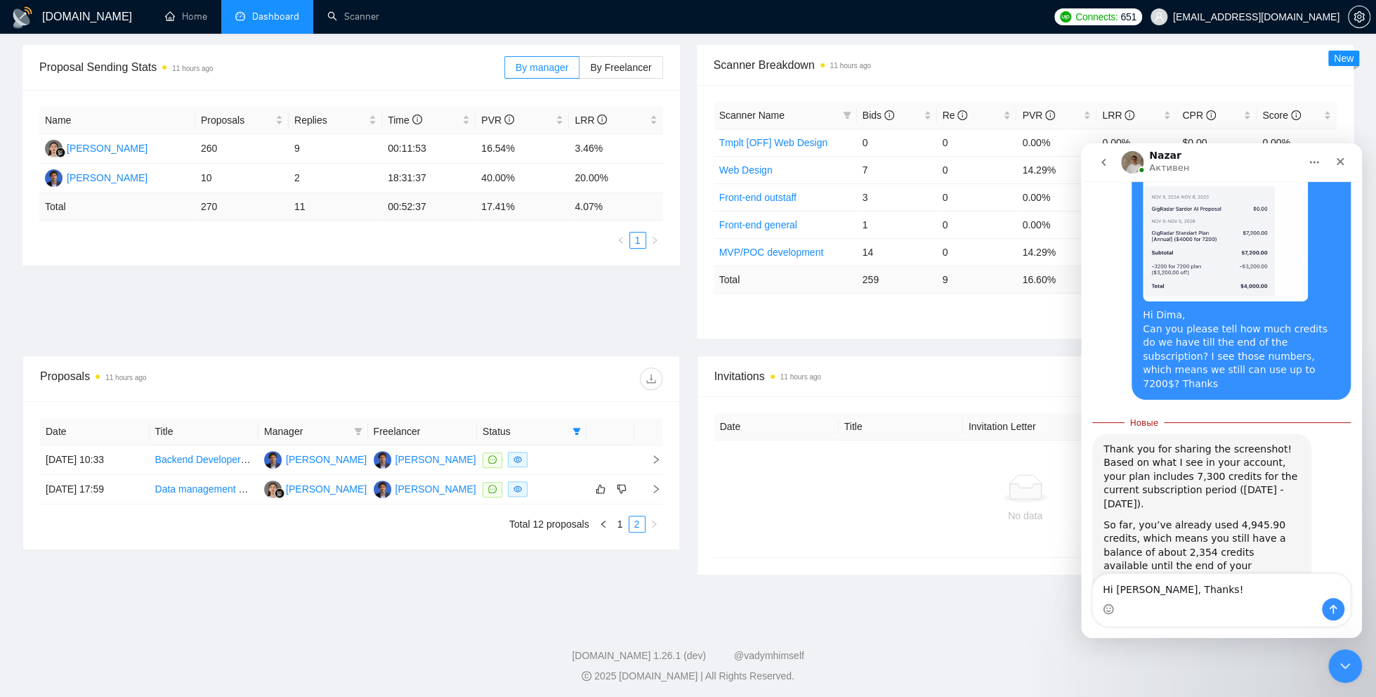
click at [1148, 585] on textarea "Hi Nazar, Thanks!" at bounding box center [1221, 586] width 257 height 24
type textarea "Hi Nazar, Thanks!"
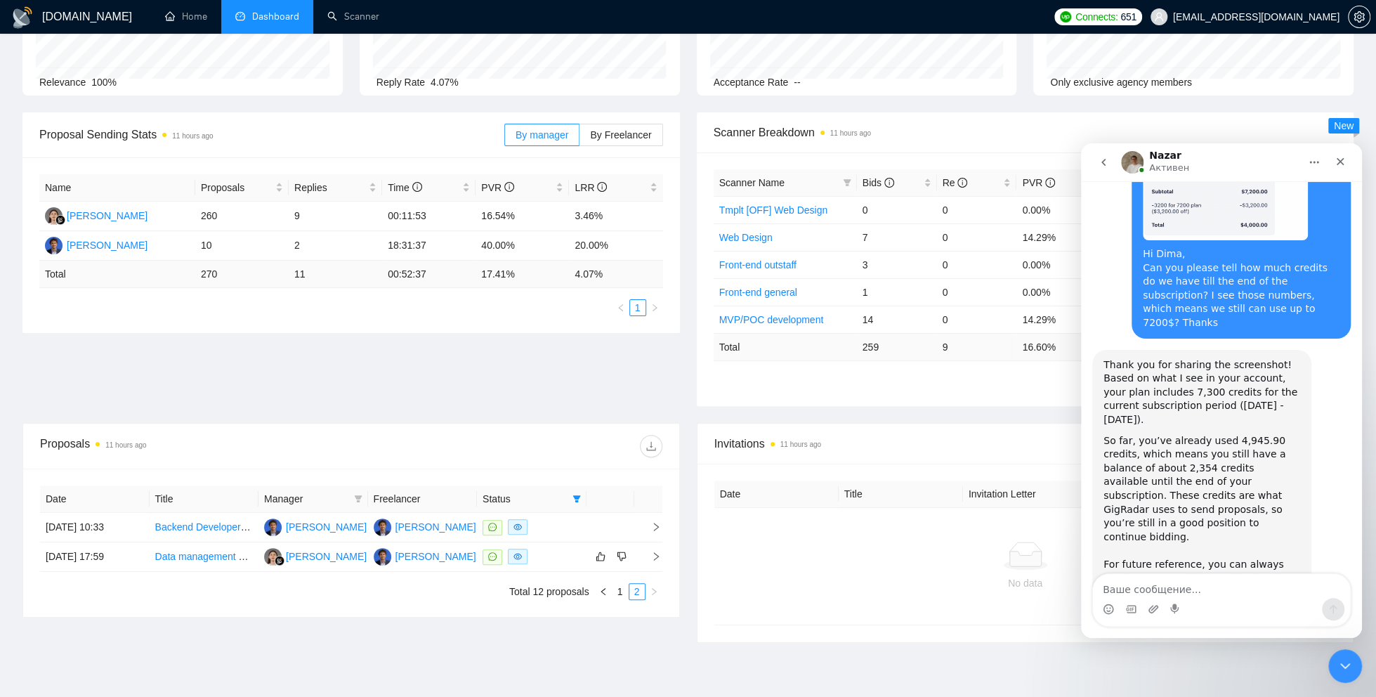
scroll to position [0, 0]
